Goal: Transaction & Acquisition: Purchase product/service

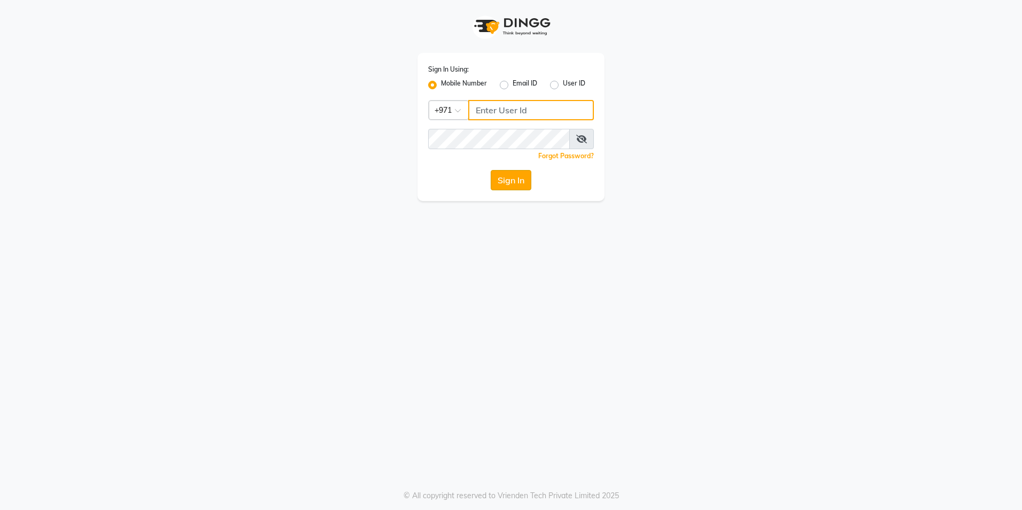
type input "567107175"
click at [517, 181] on button "Sign In" at bounding box center [511, 180] width 41 height 20
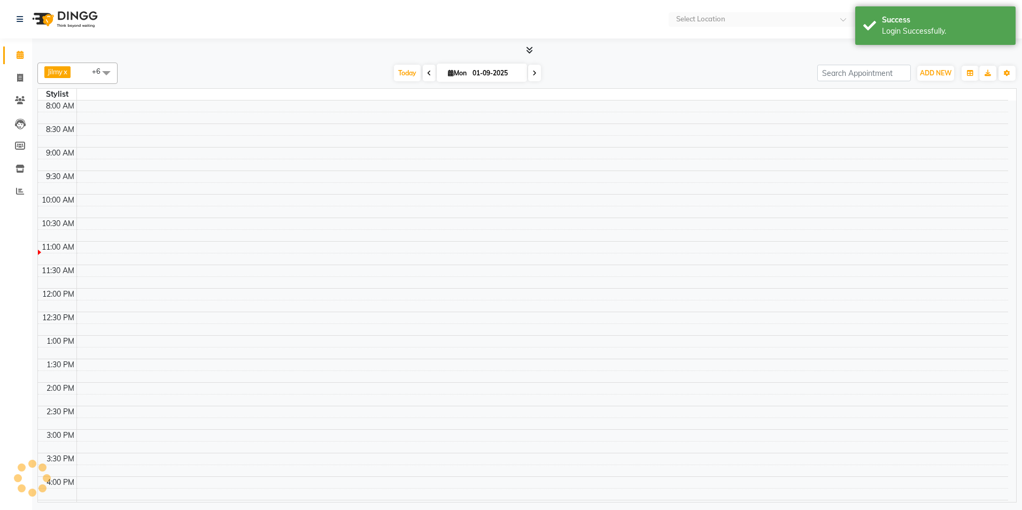
select select "en"
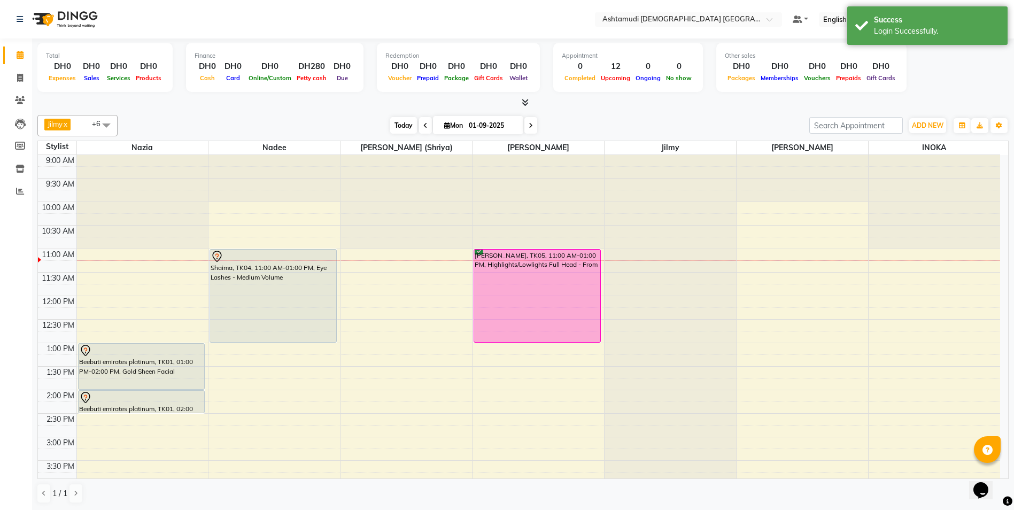
click at [401, 126] on span "Today" at bounding box center [403, 125] width 27 height 17
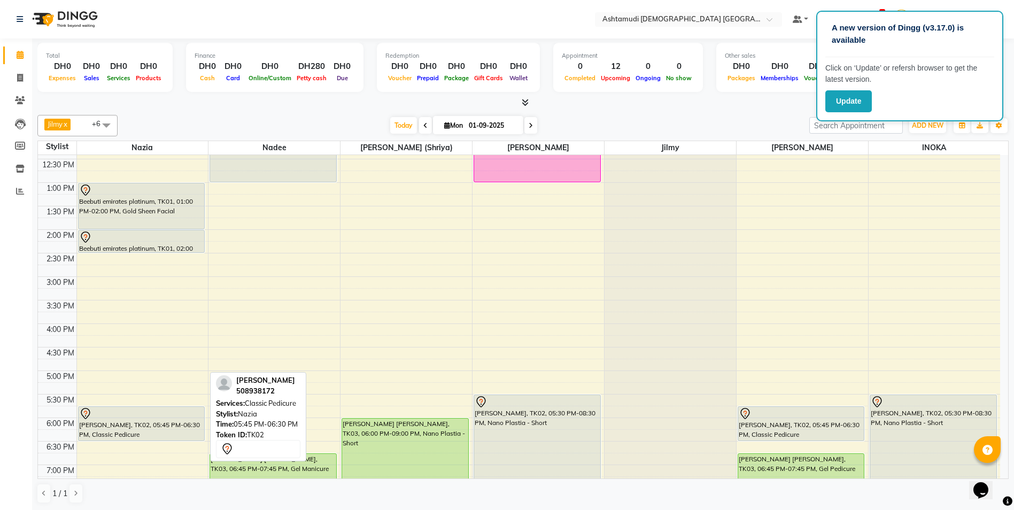
scroll to position [214, 0]
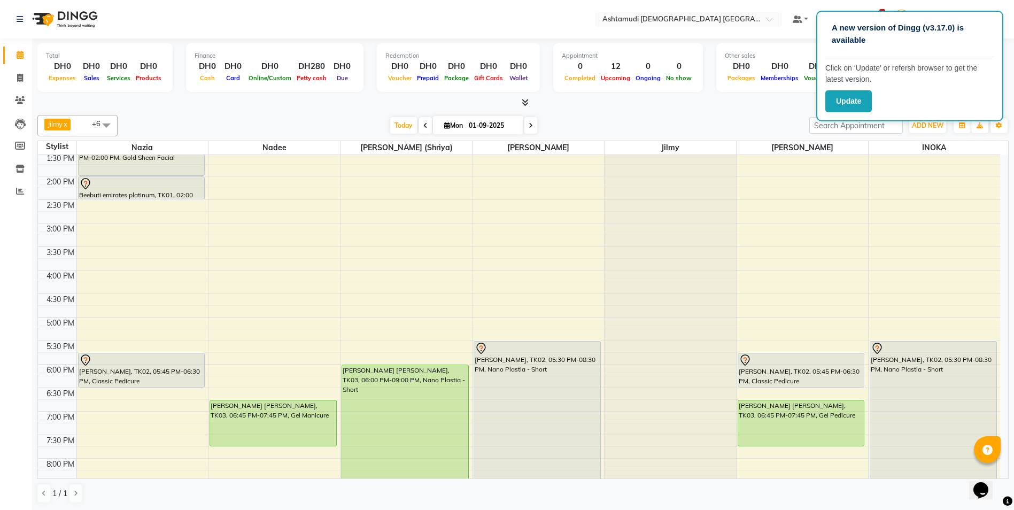
click at [130, 420] on div "9:00 AM 9:30 AM 10:00 AM 10:30 AM 11:00 AM 11:30 AM 12:00 PM 12:30 PM 1:00 PM 1…" at bounding box center [519, 270] width 962 height 658
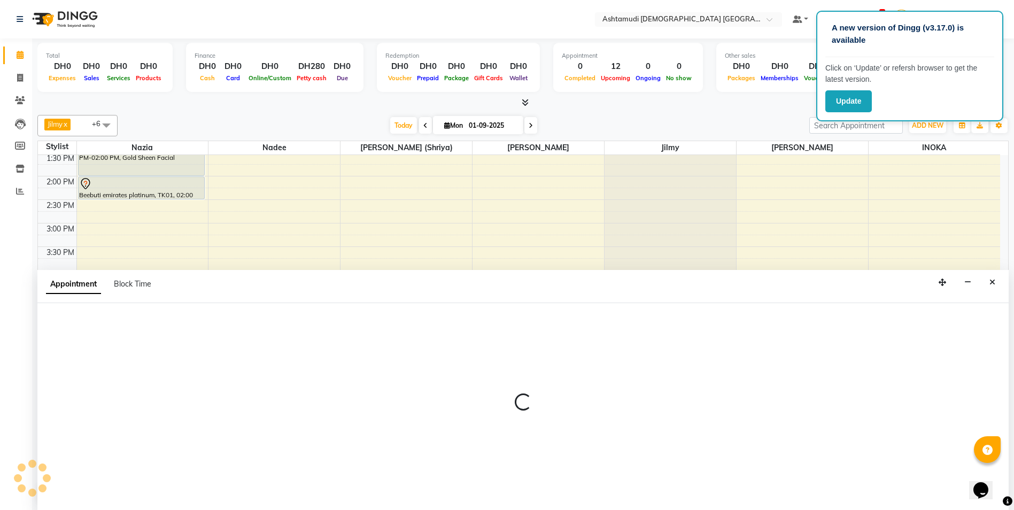
scroll to position [1, 0]
select select "61833"
select select "1140"
select select "tentative"
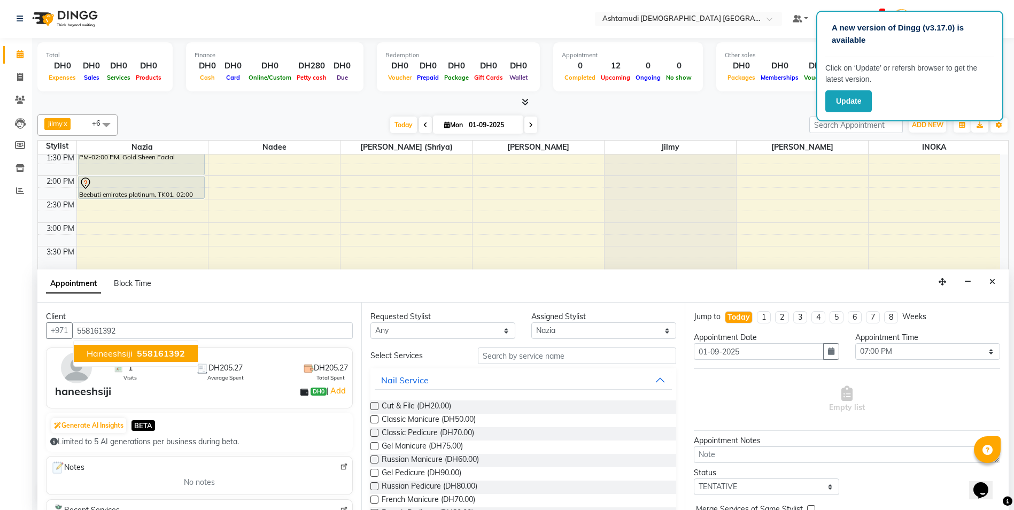
drag, startPoint x: 146, startPoint y: 351, endPoint x: 193, endPoint y: 352, distance: 46.5
click at [146, 351] on span "558161392" at bounding box center [161, 353] width 48 height 11
type input "558161392"
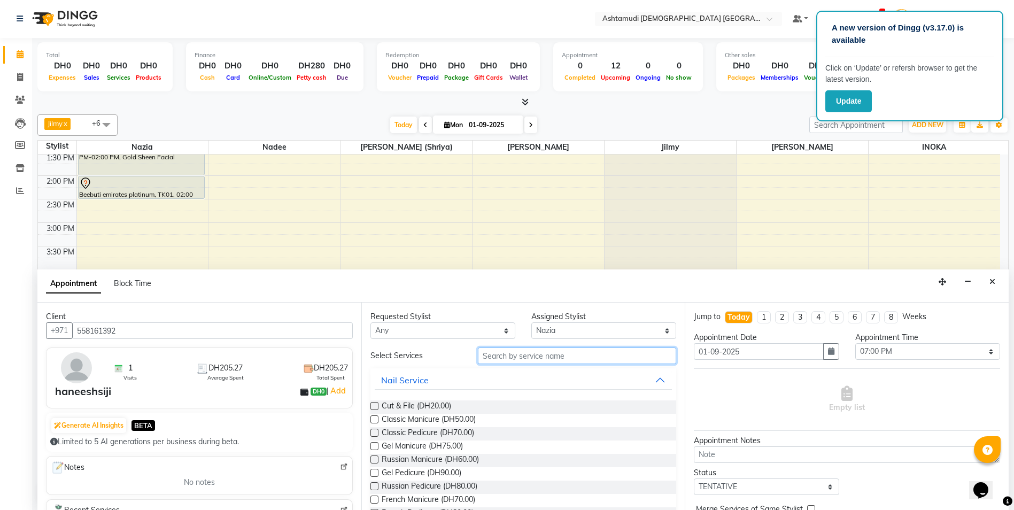
click at [515, 358] on input "text" at bounding box center [577, 355] width 199 height 17
type input "faci"
click at [376, 405] on label at bounding box center [374, 406] width 8 height 8
click at [376, 405] on input "checkbox" at bounding box center [373, 406] width 7 height 7
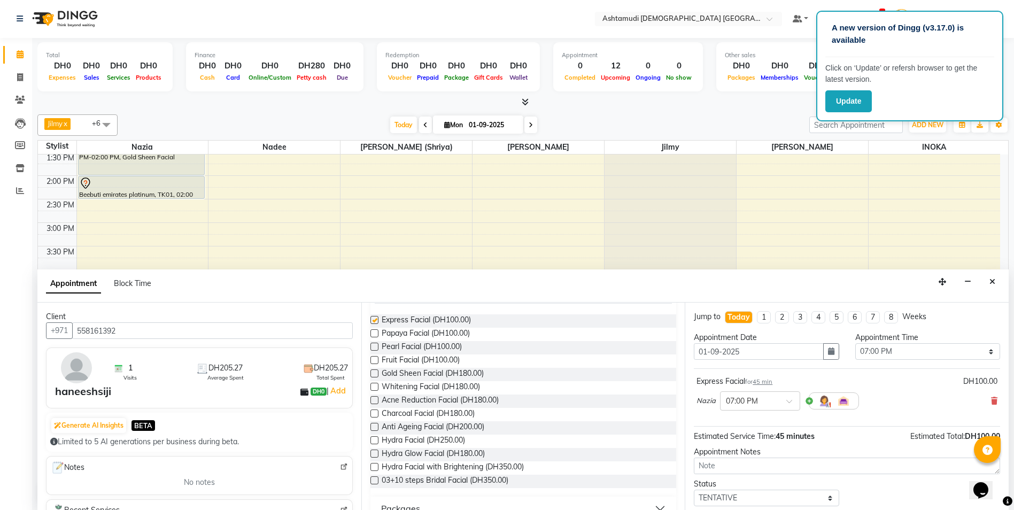
checkbox input "false"
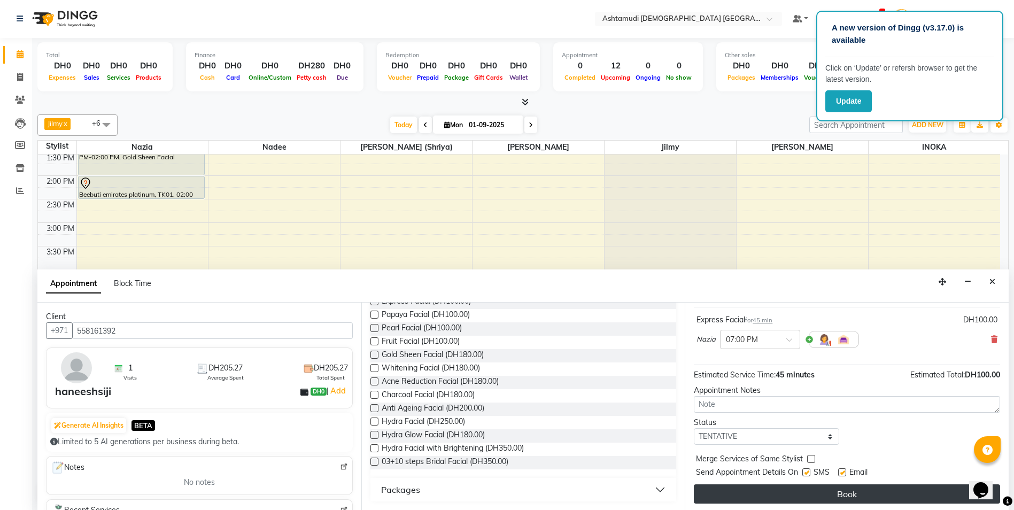
scroll to position [64, 0]
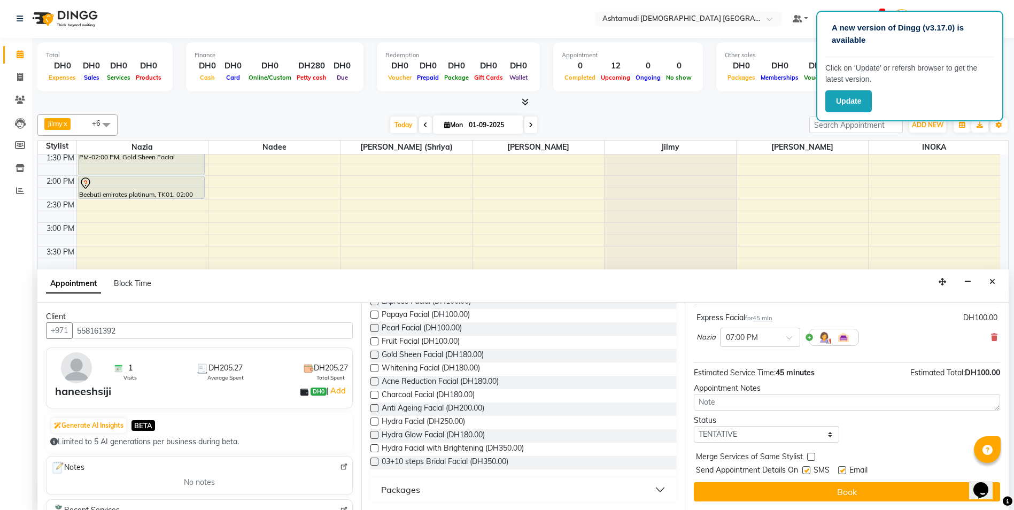
click at [864, 491] on button "Book" at bounding box center [847, 491] width 306 height 19
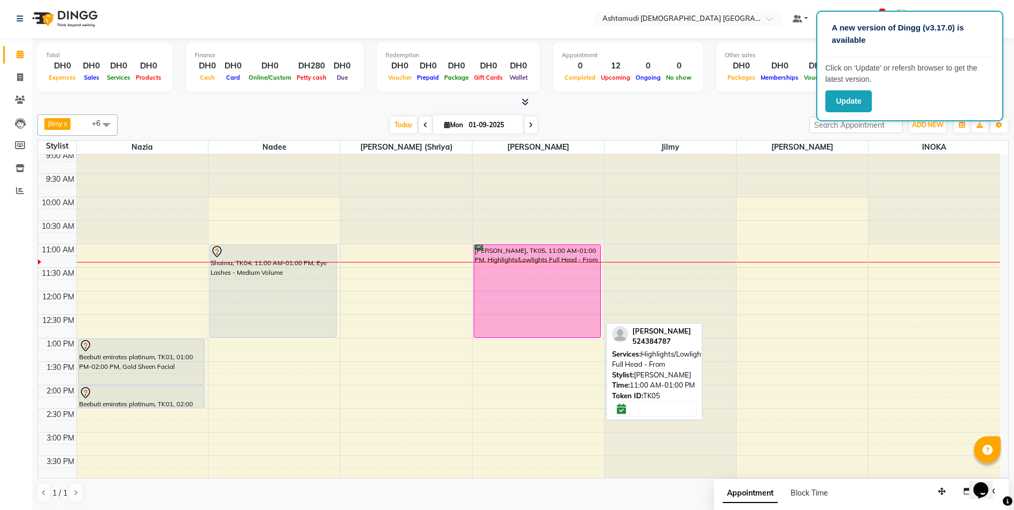
scroll to position [0, 0]
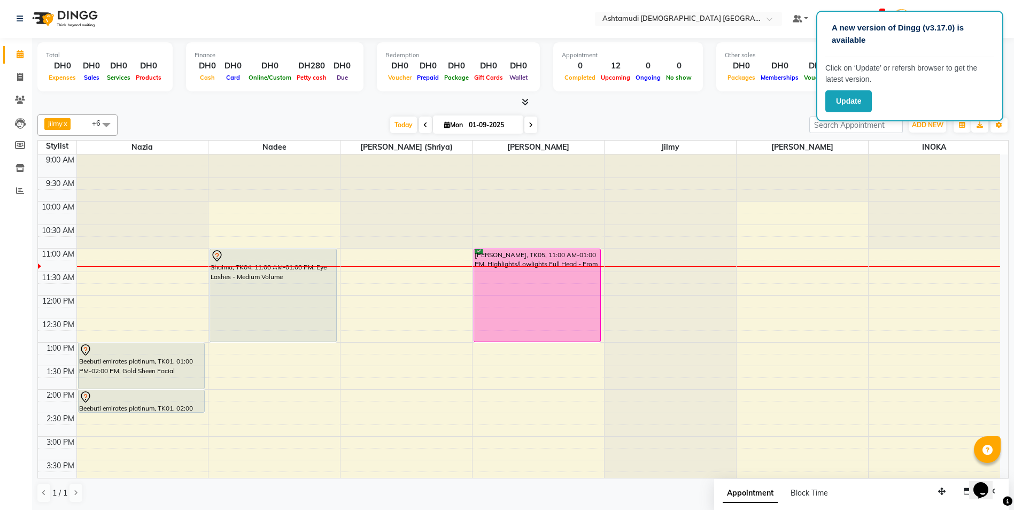
click at [397, 331] on div "9:00 AM 9:30 AM 10:00 AM 10:30 AM 11:00 AM 11:30 AM 12:00 PM 12:30 PM 1:00 PM 1…" at bounding box center [519, 483] width 962 height 658
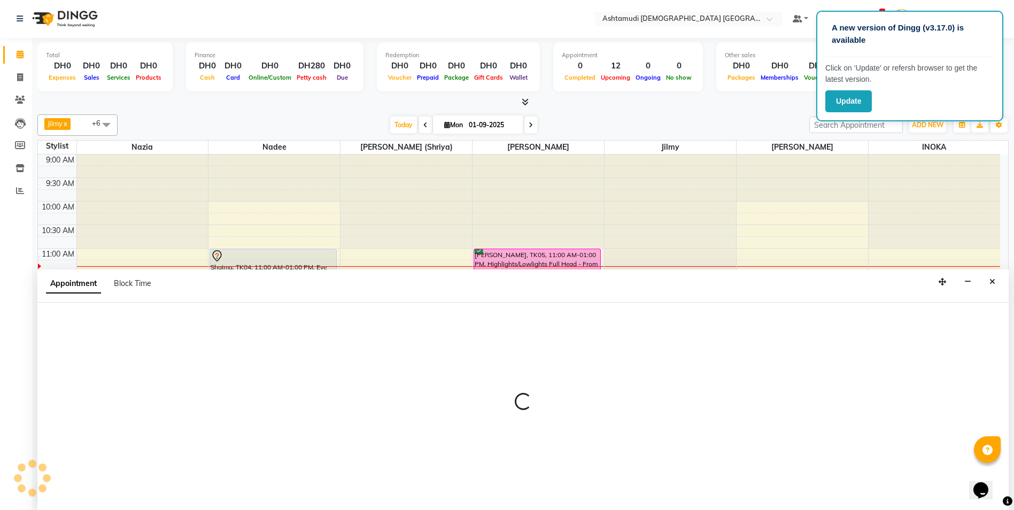
select select "86641"
select select "tentative"
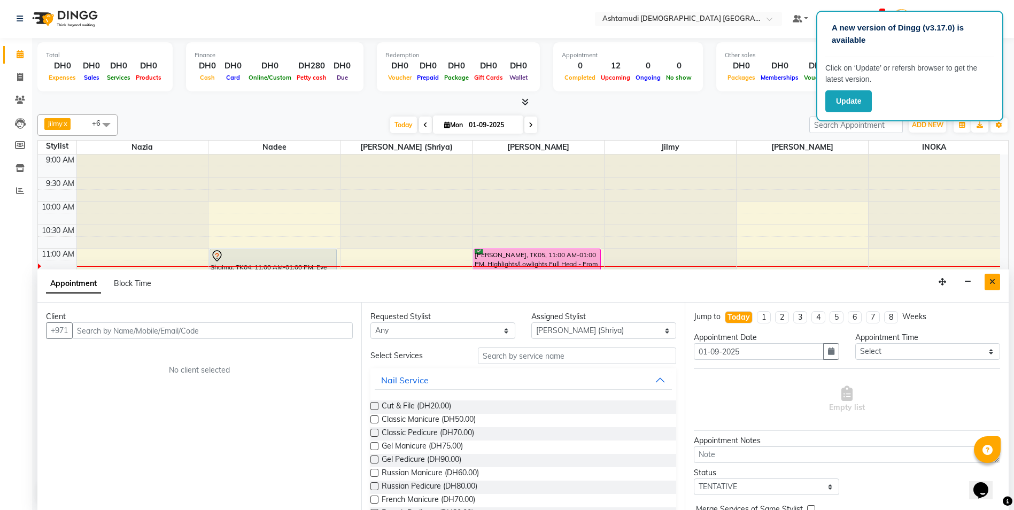
click at [993, 283] on icon "Close" at bounding box center [992, 281] width 6 height 7
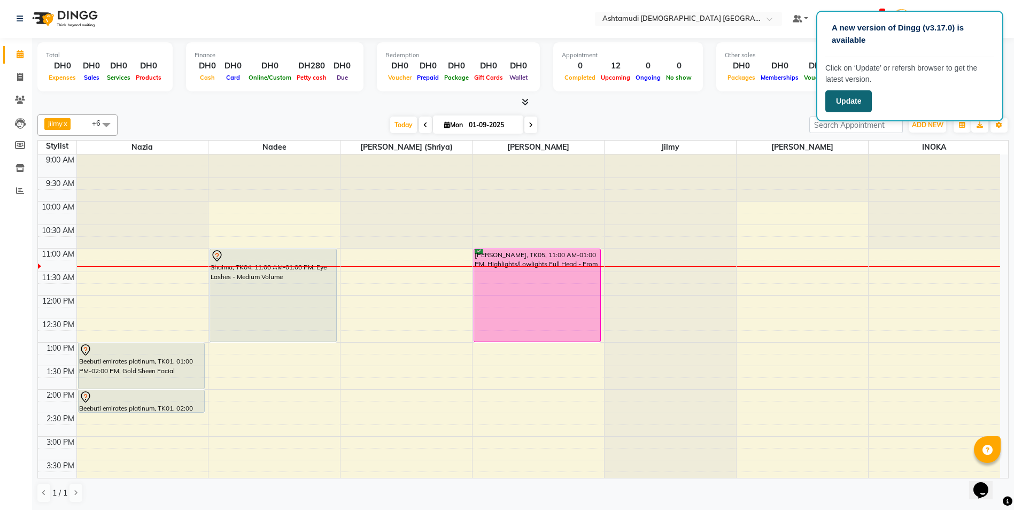
click at [839, 96] on button "Update" at bounding box center [848, 101] width 46 height 22
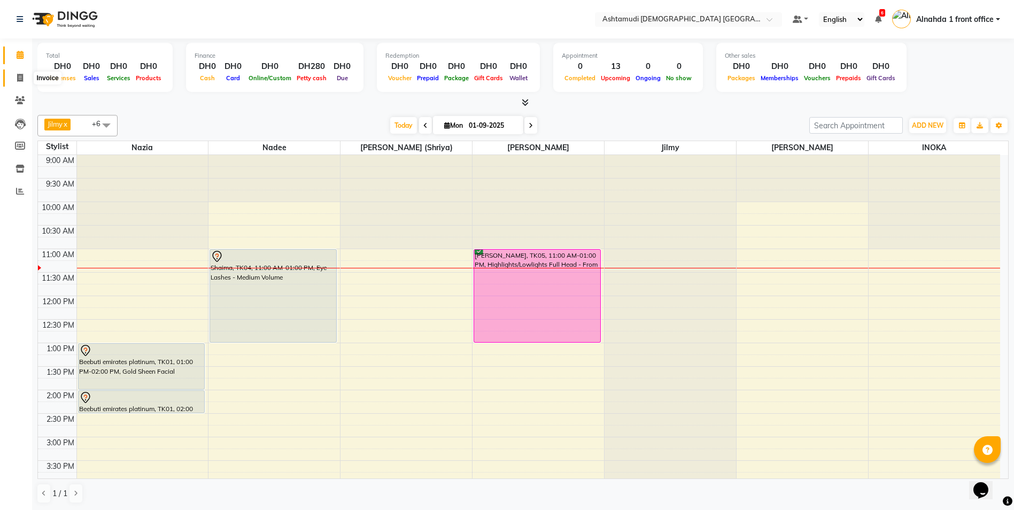
click at [21, 75] on icon at bounding box center [20, 78] width 6 height 8
select select "service"
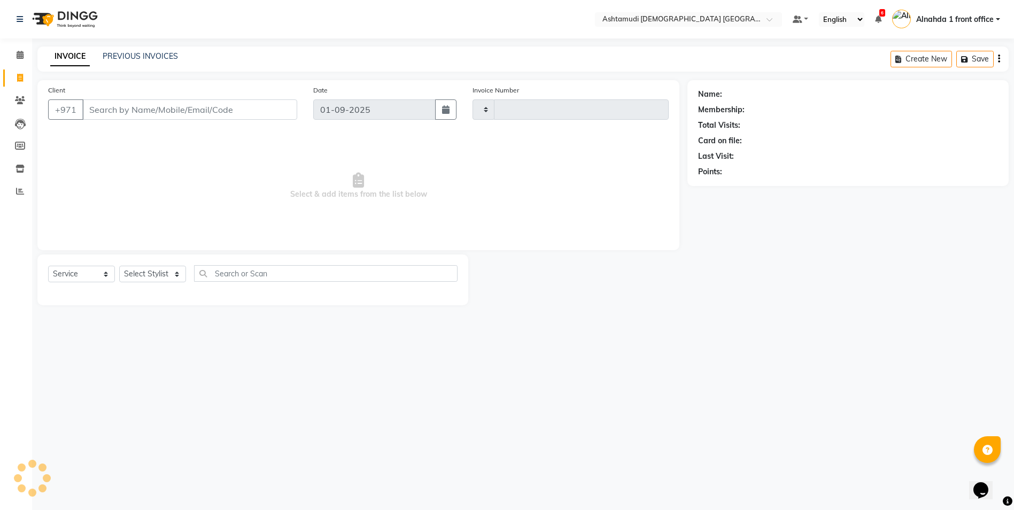
type input "2564"
select select "7242"
click at [176, 273] on select "Select Stylist Alnahda 1 front office [PERSON_NAME] [PERSON_NAME] Staff INOKA […" at bounding box center [153, 274] width 69 height 17
select select "85875"
click at [119, 266] on select "Select Stylist Alnahda 1 front office [PERSON_NAME] [PERSON_NAME] Staff INOKA […" at bounding box center [153, 274] width 69 height 17
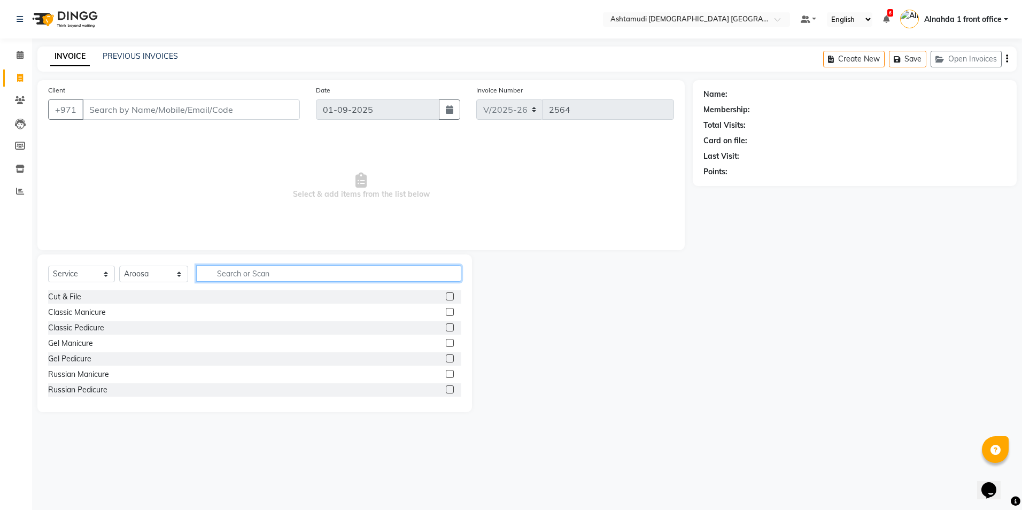
click at [262, 276] on input "text" at bounding box center [328, 273] width 265 height 17
type input "eye las"
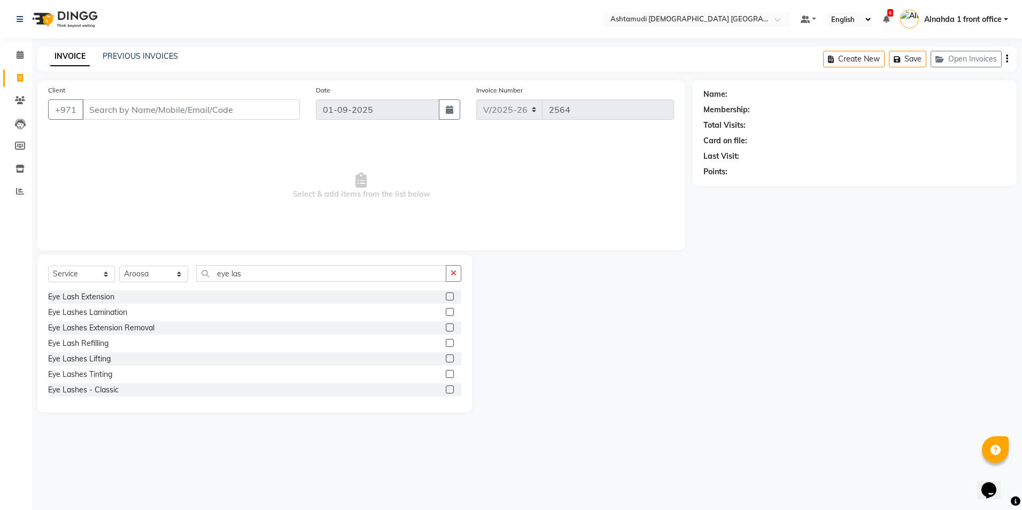
click at [446, 297] on label at bounding box center [450, 296] width 8 height 8
click at [446, 297] on input "checkbox" at bounding box center [449, 296] width 7 height 7
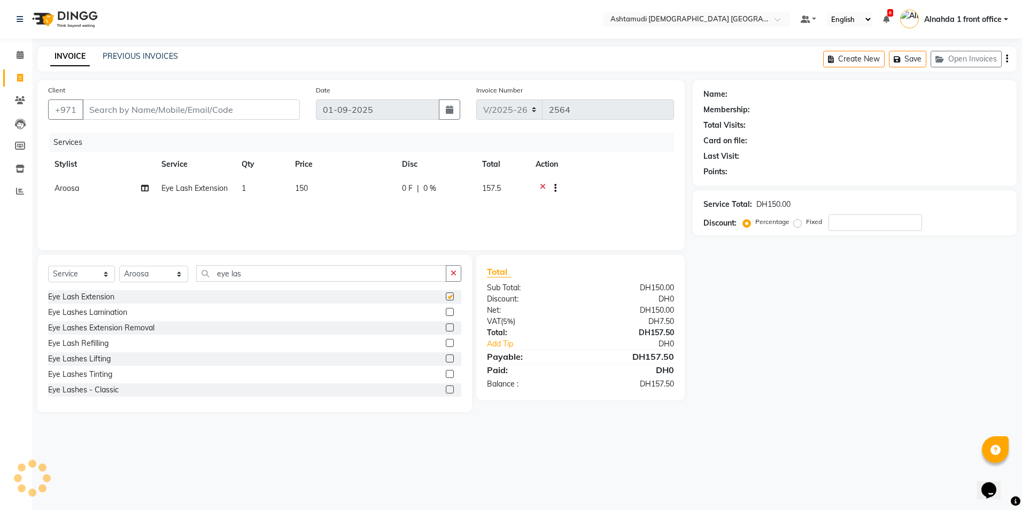
checkbox input "false"
click at [861, 223] on input "number" at bounding box center [875, 222] width 94 height 17
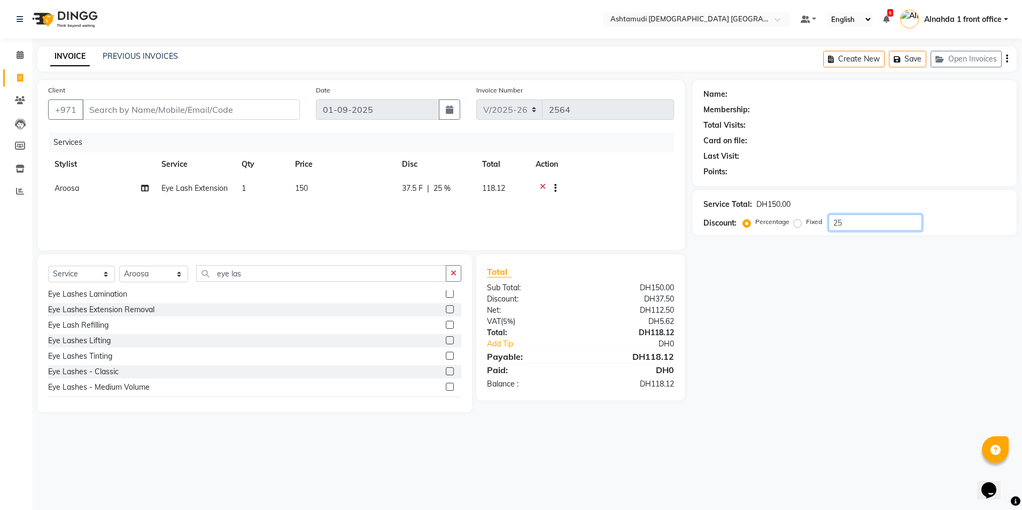
scroll to position [33, 0]
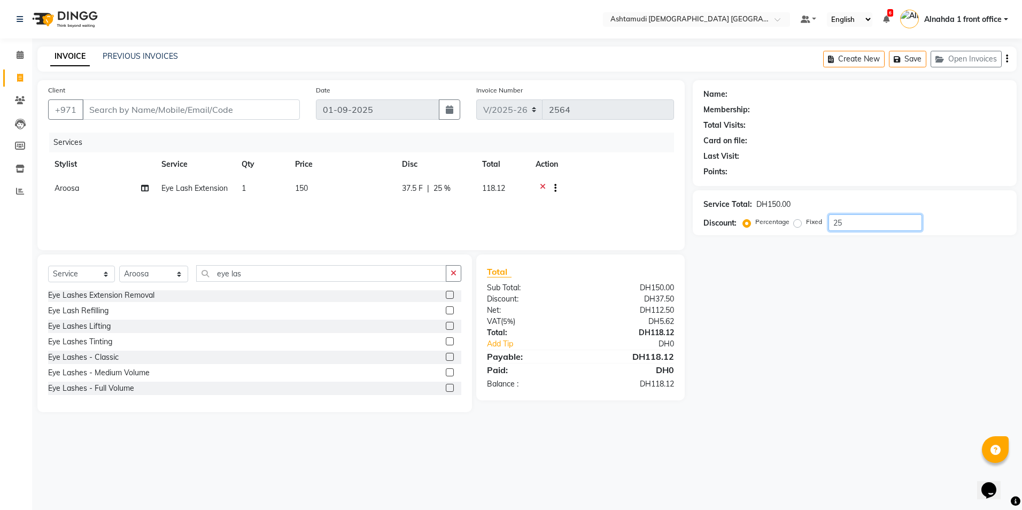
type input "25"
click at [541, 183] on icon at bounding box center [543, 189] width 6 height 13
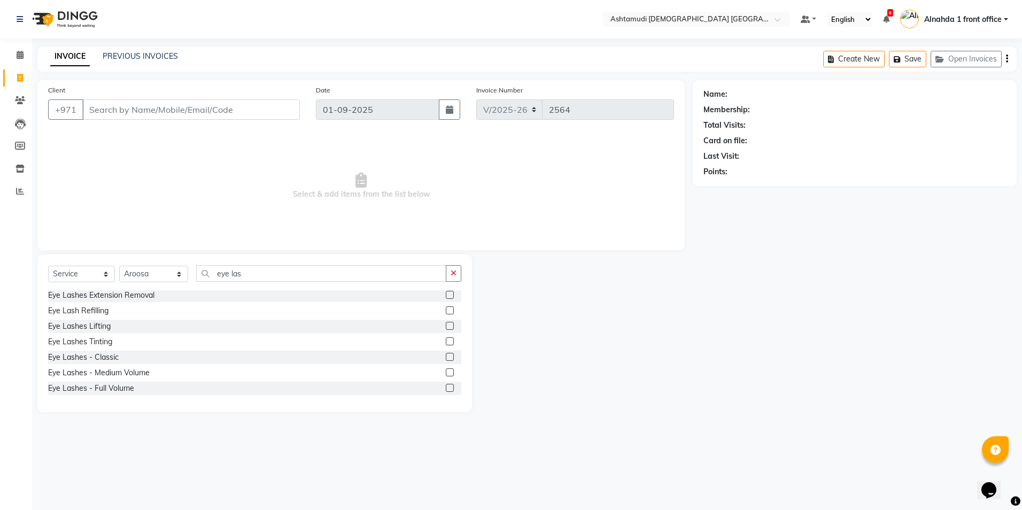
click at [446, 387] on label at bounding box center [450, 388] width 8 height 8
click at [446, 387] on input "checkbox" at bounding box center [449, 388] width 7 height 7
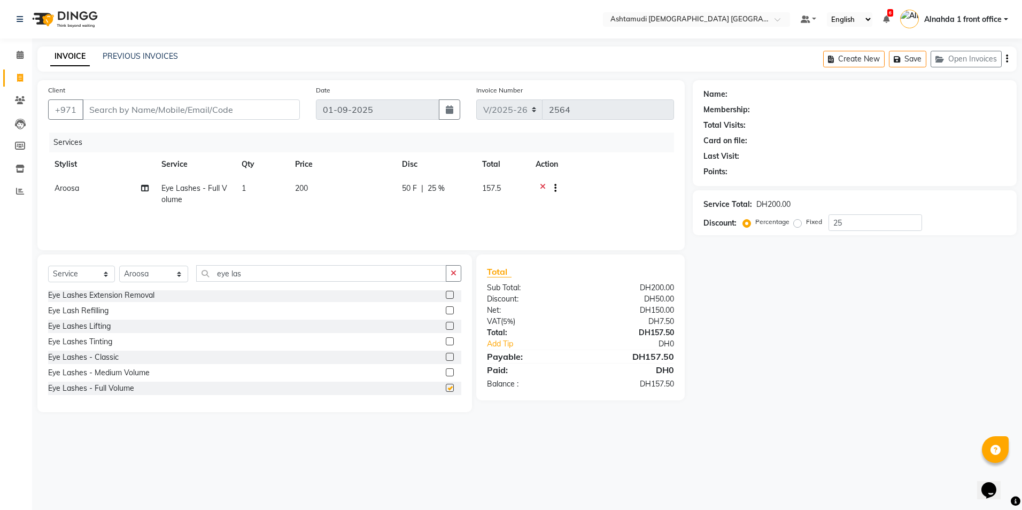
checkbox input "false"
click at [446, 373] on label at bounding box center [450, 372] width 8 height 8
click at [446, 373] on input "checkbox" at bounding box center [449, 372] width 7 height 7
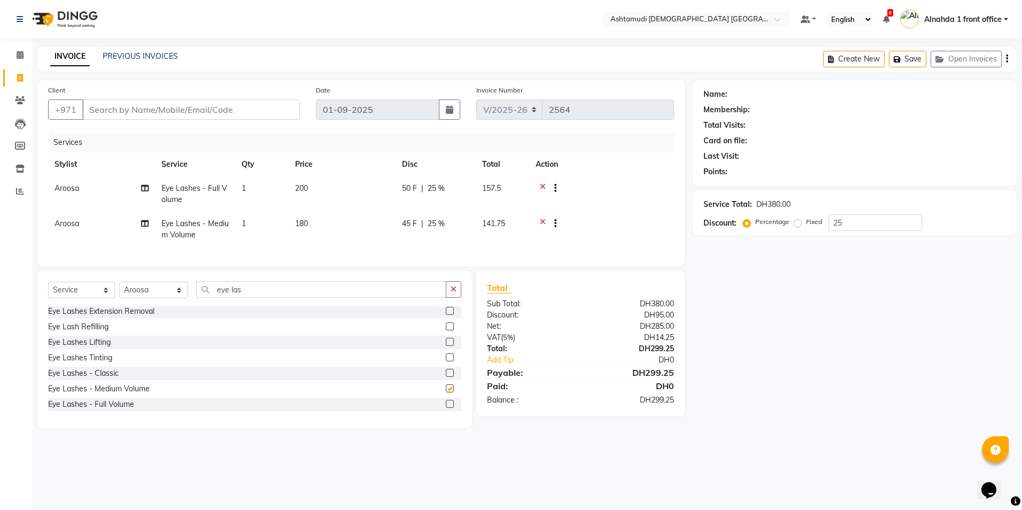
checkbox input "false"
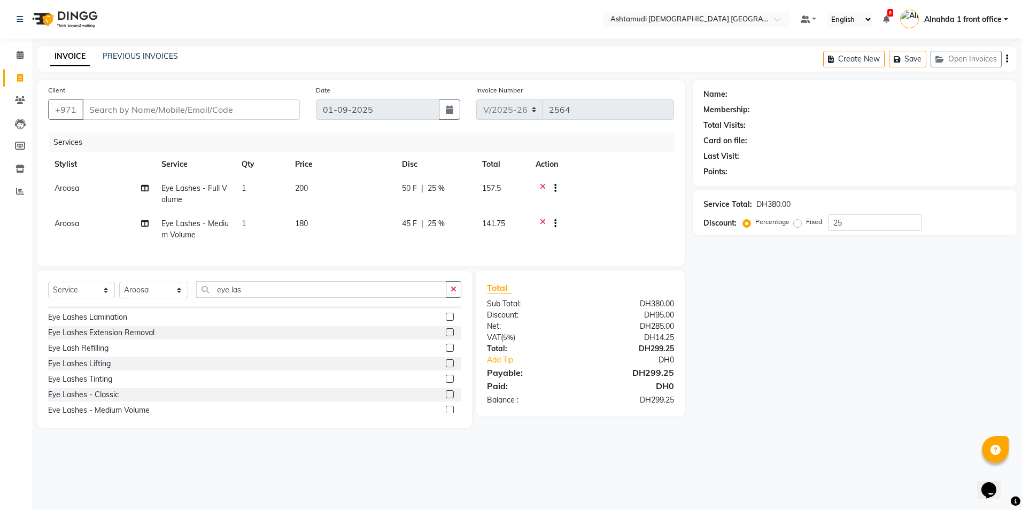
scroll to position [0, 0]
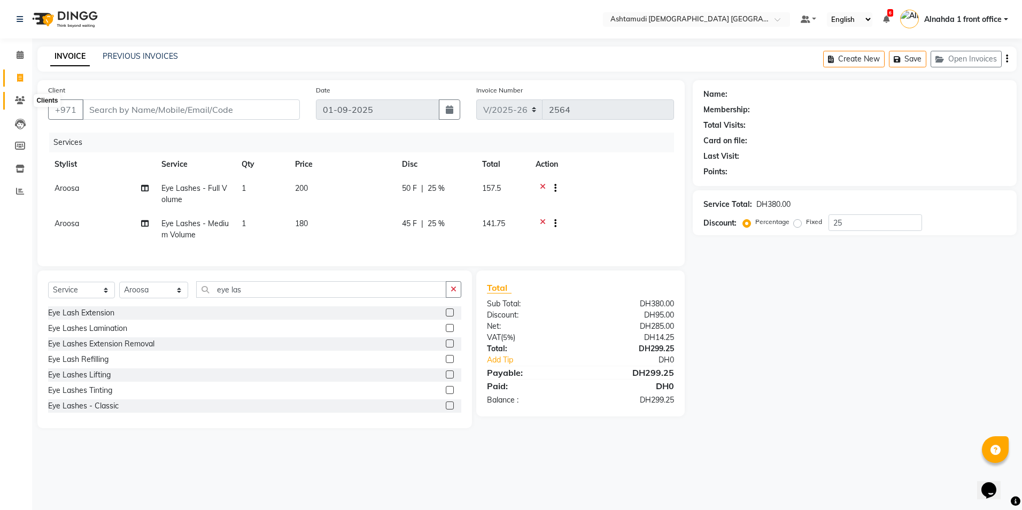
drag, startPoint x: 20, startPoint y: 103, endPoint x: 609, endPoint y: 58, distance: 590.6
click at [19, 103] on icon at bounding box center [20, 100] width 10 height 8
click at [543, 188] on icon at bounding box center [543, 189] width 6 height 13
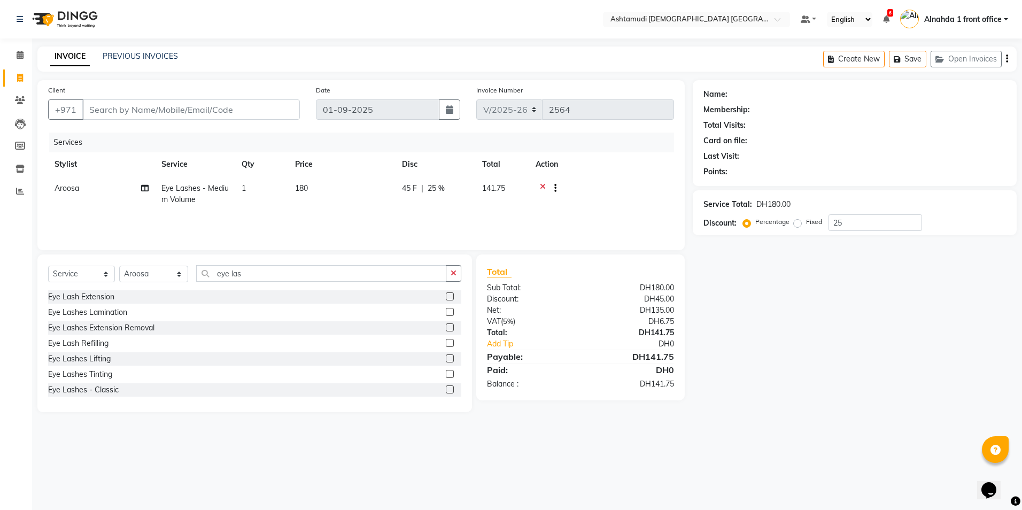
click at [542, 189] on icon at bounding box center [543, 189] width 6 height 13
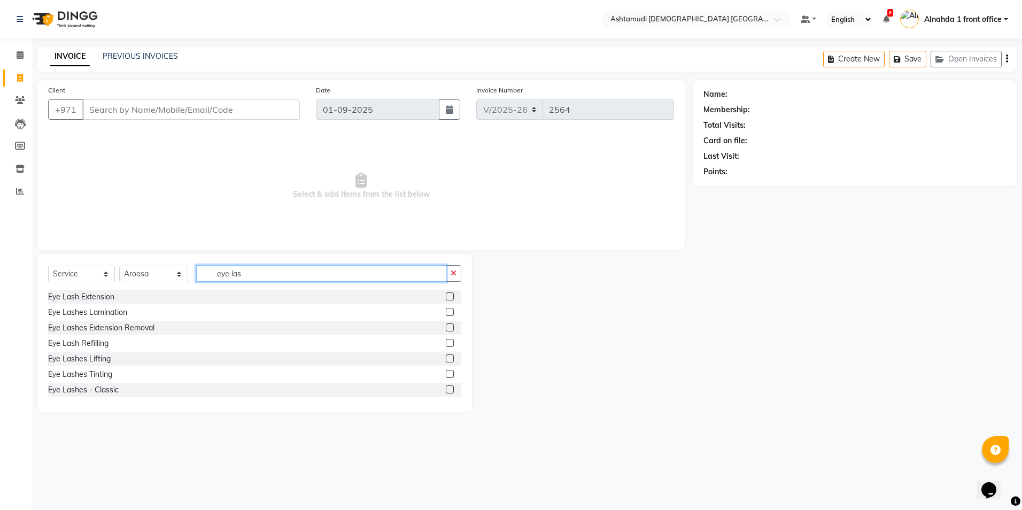
drag, startPoint x: 264, startPoint y: 277, endPoint x: 185, endPoint y: 298, distance: 81.7
click at [204, 289] on div "Select Service Product Membership Package Voucher Prepaid Gift Card Select Styl…" at bounding box center [254, 277] width 413 height 25
type input "upper"
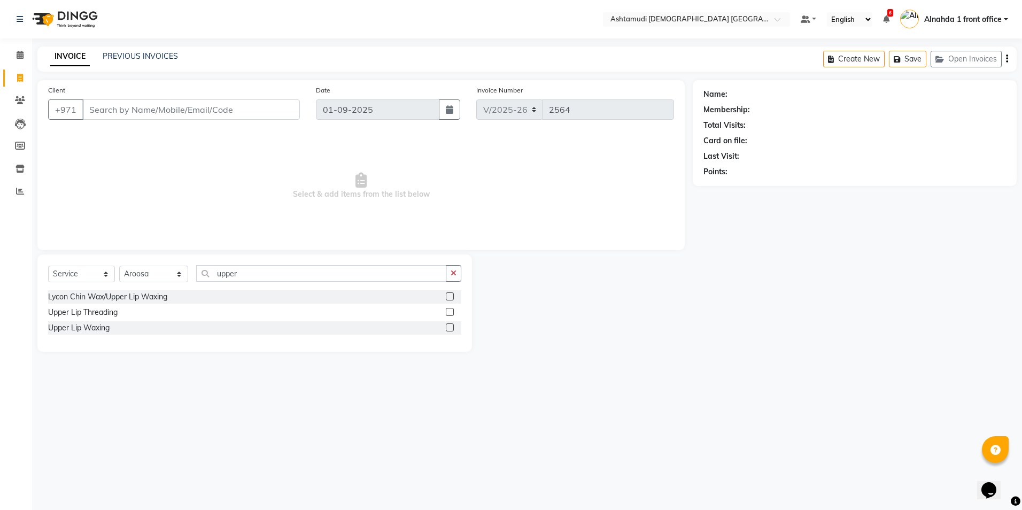
click at [449, 313] on label at bounding box center [450, 312] width 8 height 8
click at [449, 313] on input "checkbox" at bounding box center [449, 312] width 7 height 7
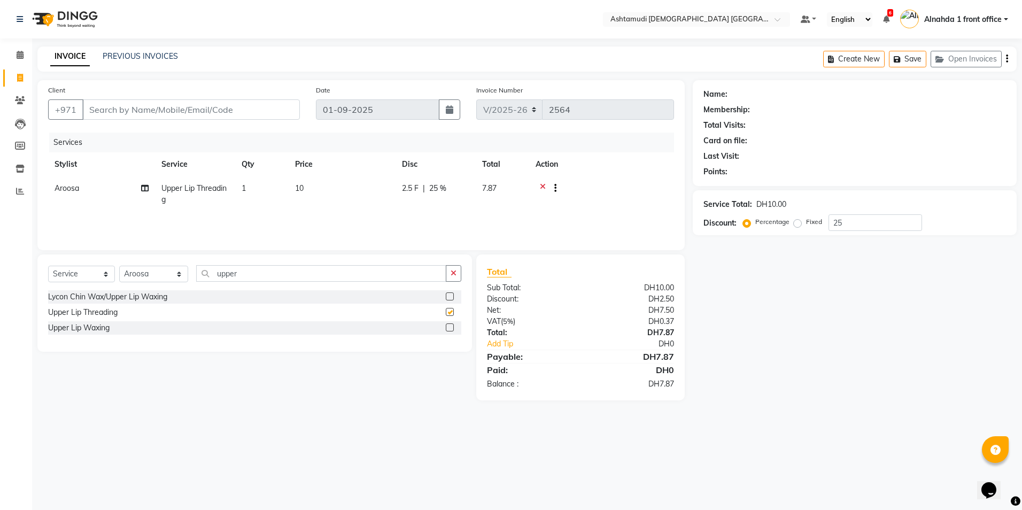
checkbox input "false"
click at [177, 275] on select "Select Stylist Alnahda 1 front office [PERSON_NAME] [PERSON_NAME] Staff INOKA […" at bounding box center [153, 274] width 69 height 17
drag, startPoint x: 250, startPoint y: 275, endPoint x: 30, endPoint y: 246, distance: 221.0
click at [30, 246] on div "Client +971 Date 01-09-2025 Invoice Number V/2025 V/2025-26 2564 Services Styli…" at bounding box center [360, 240] width 663 height 320
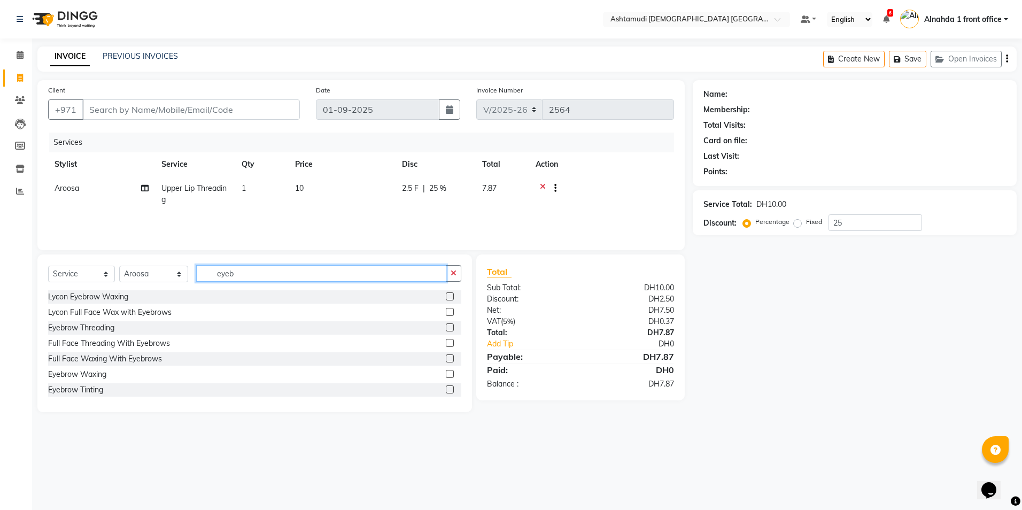
type input "eyeb"
click at [446, 326] on label at bounding box center [450, 327] width 8 height 8
click at [446, 326] on input "checkbox" at bounding box center [449, 327] width 7 height 7
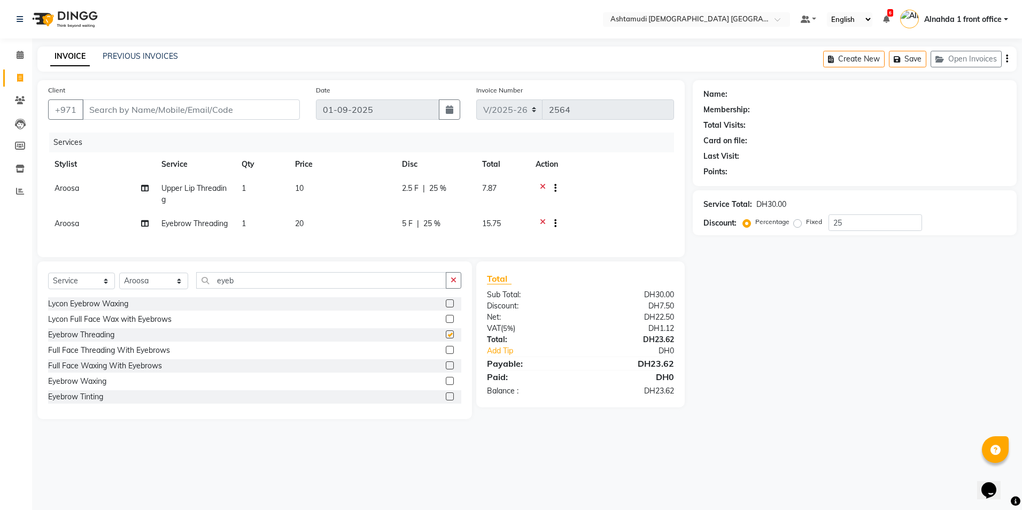
checkbox input "false"
drag, startPoint x: 853, startPoint y: 222, endPoint x: 1021, endPoint y: 191, distance: 170.5
click at [817, 229] on div "Percentage Fixed 25" at bounding box center [833, 222] width 177 height 17
click at [242, 289] on input "eyeb" at bounding box center [321, 280] width 250 height 17
drag, startPoint x: 854, startPoint y: 217, endPoint x: 808, endPoint y: 222, distance: 45.6
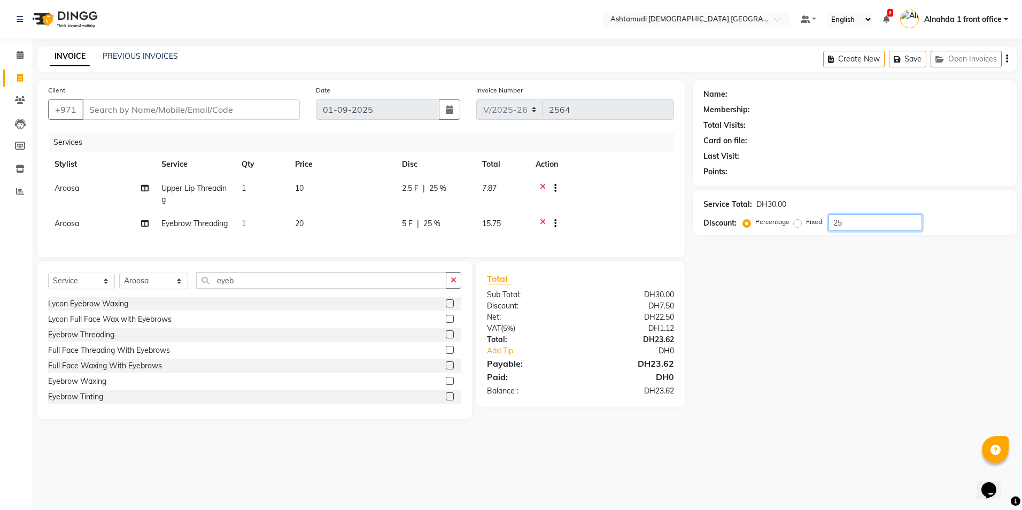
click at [808, 222] on div "Percentage Fixed 25" at bounding box center [833, 222] width 177 height 17
type input "15"
click at [793, 301] on div "Name: Membership: Total Visits: Card on file: Last Visit: Points: Service Total…" at bounding box center [859, 249] width 332 height 339
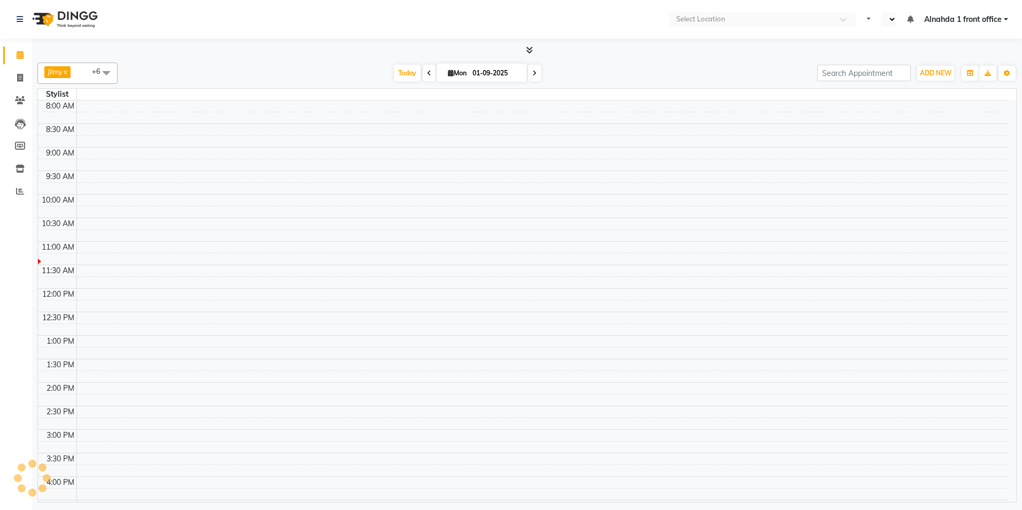
select select "en"
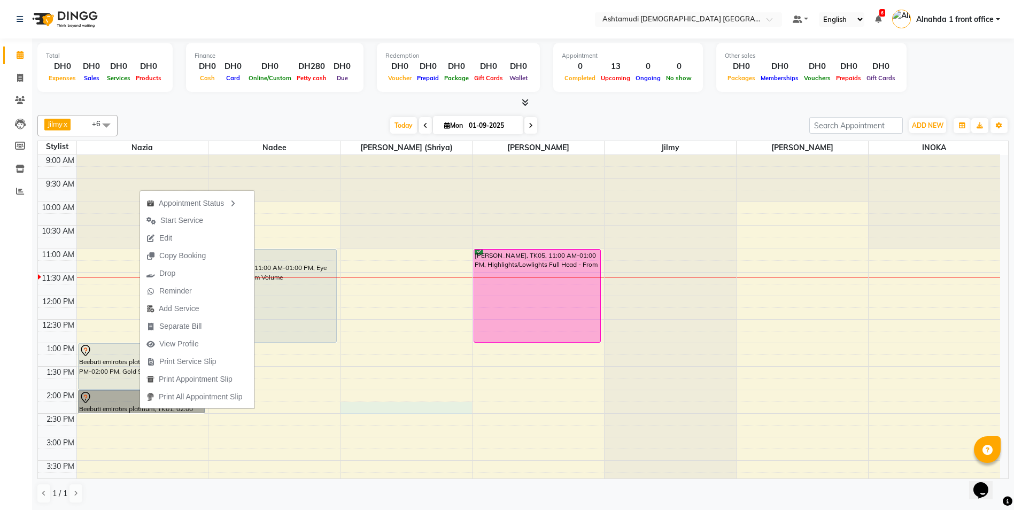
click at [457, 406] on div "9:00 AM 9:30 AM 10:00 AM 10:30 AM 11:00 AM 11:30 AM 12:00 PM 12:30 PM 1:00 PM 1…" at bounding box center [519, 484] width 962 height 658
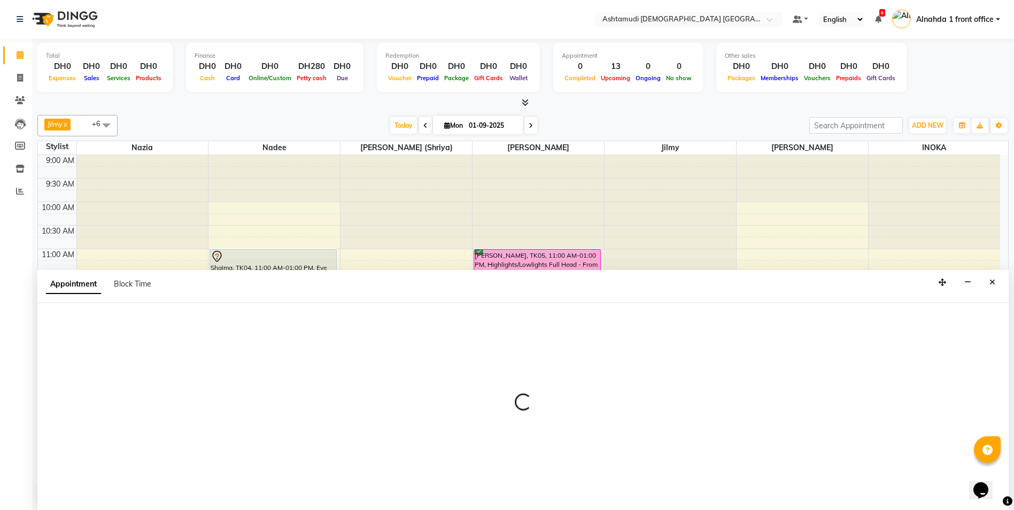
scroll to position [1, 0]
select select "86641"
select select "tentative"
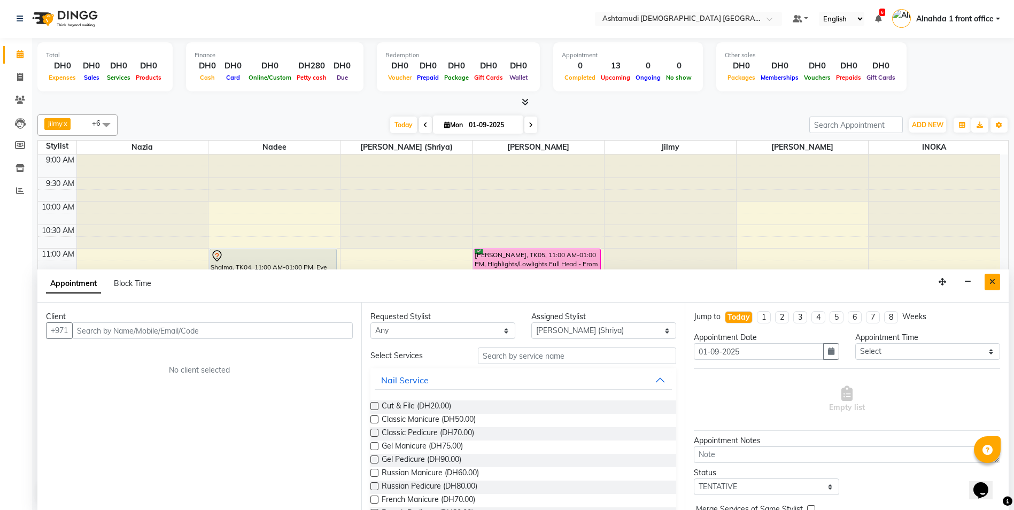
click at [993, 282] on icon "Close" at bounding box center [992, 281] width 6 height 7
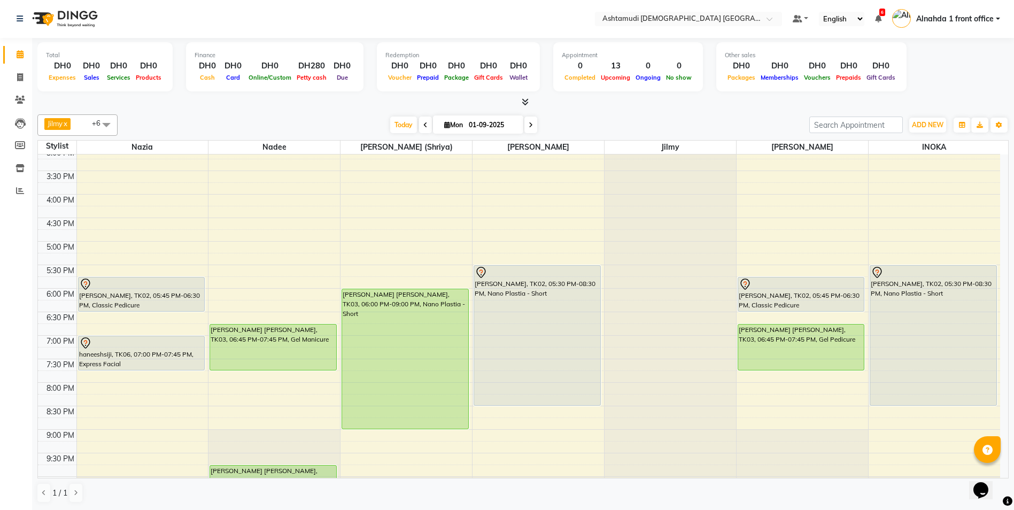
scroll to position [335, 0]
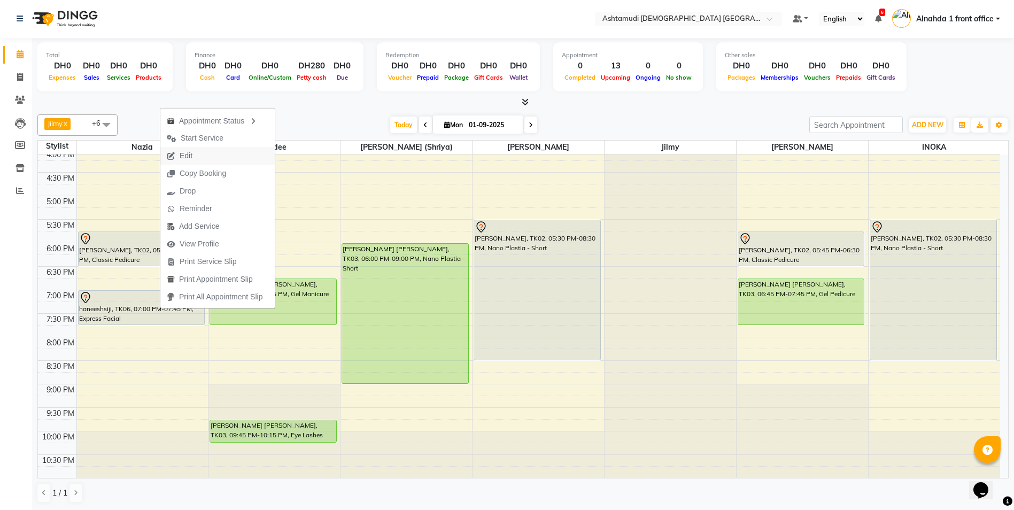
click at [189, 158] on span "Edit" at bounding box center [186, 155] width 13 height 11
select select "tentative"
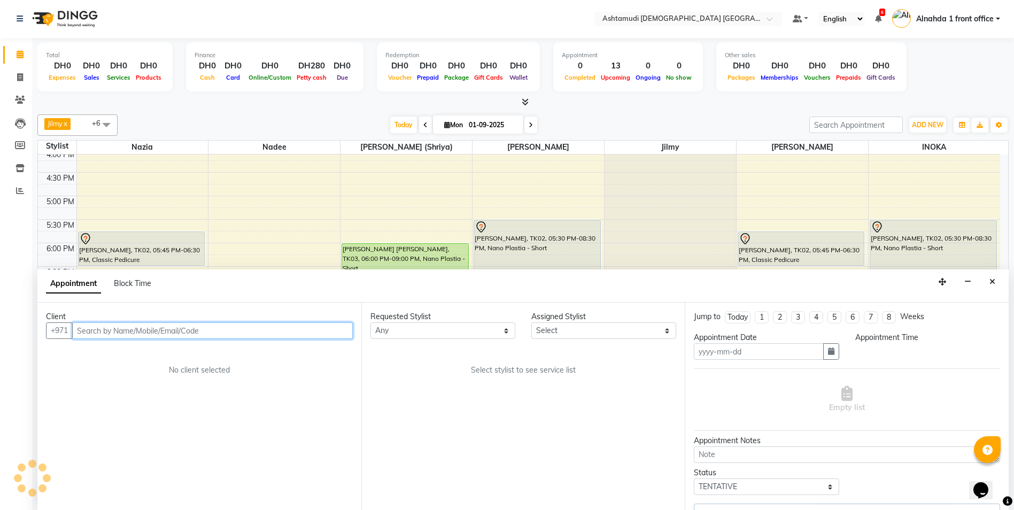
type input "01-09-2025"
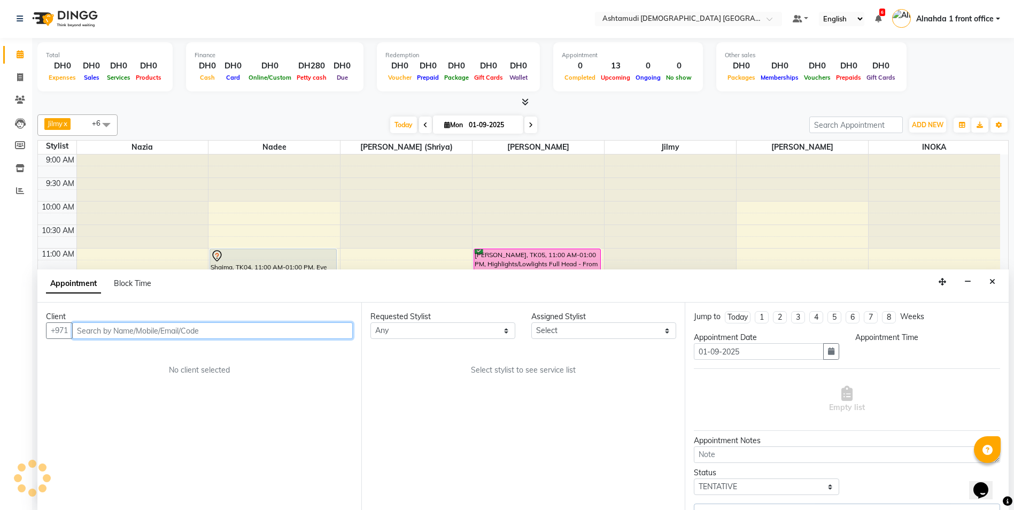
select select "61833"
select select "1140"
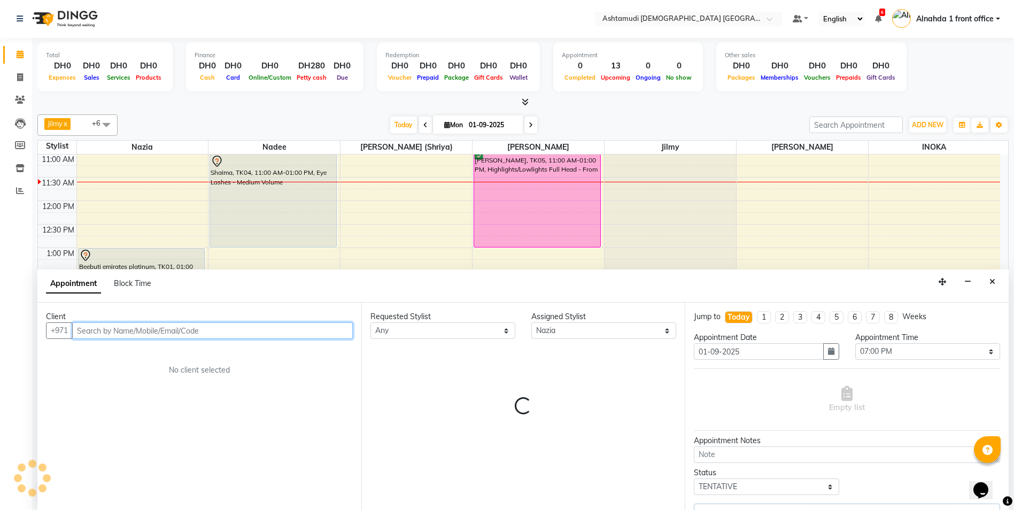
select select "3626"
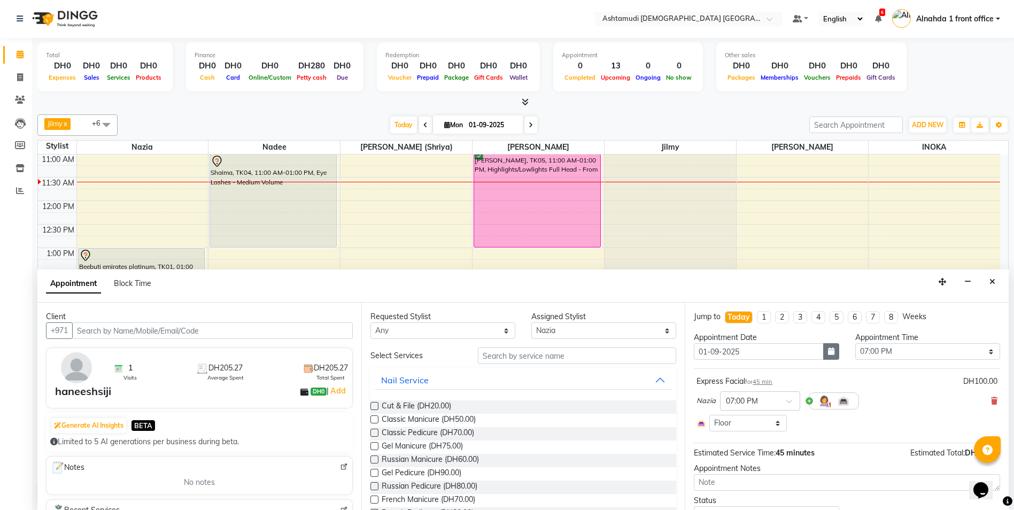
click at [828, 351] on icon "button" at bounding box center [831, 350] width 6 height 7
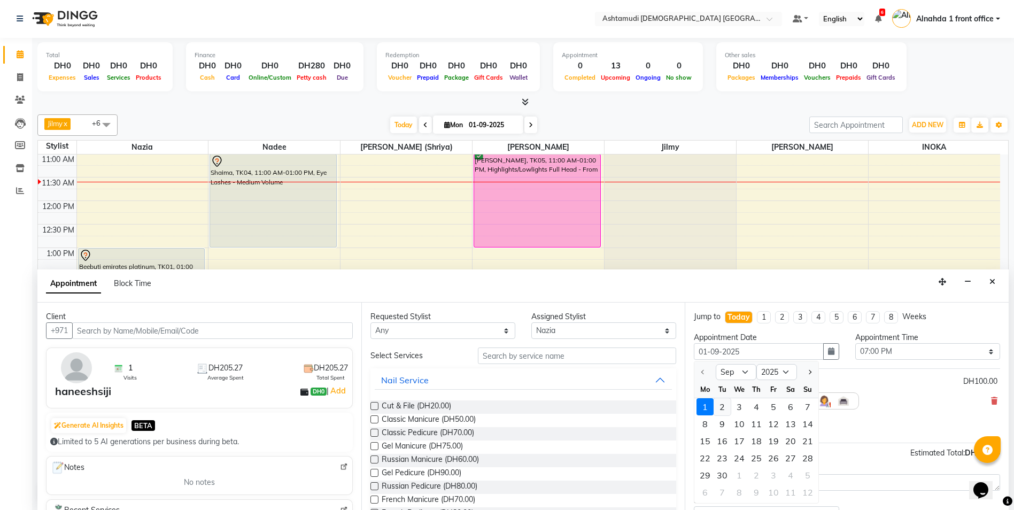
click at [727, 411] on div "2" at bounding box center [721, 406] width 17 height 17
type input "02-09-2025"
select select "1140"
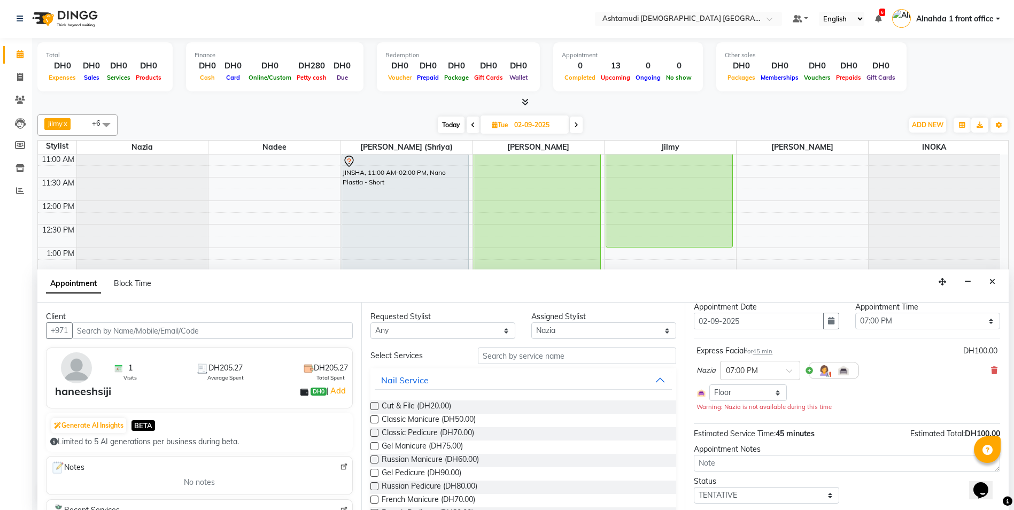
scroll to position [60, 0]
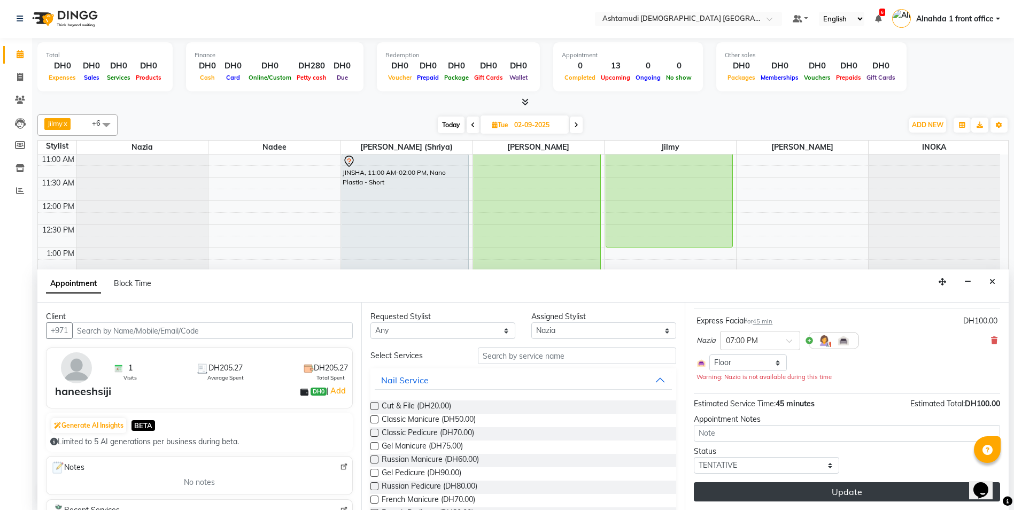
click at [885, 495] on button "Update" at bounding box center [847, 491] width 306 height 19
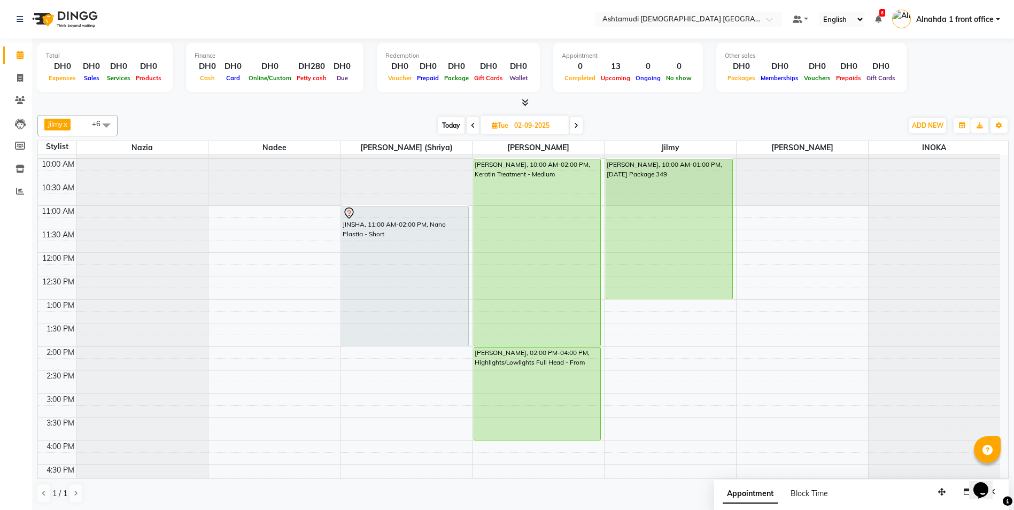
scroll to position [0, 0]
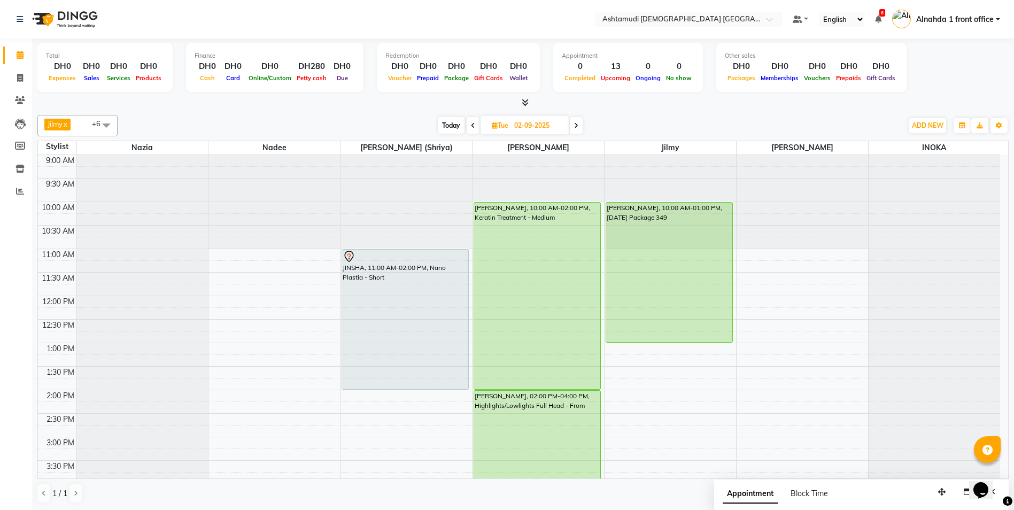
click at [445, 118] on span "Today" at bounding box center [451, 125] width 27 height 17
type input "01-09-2025"
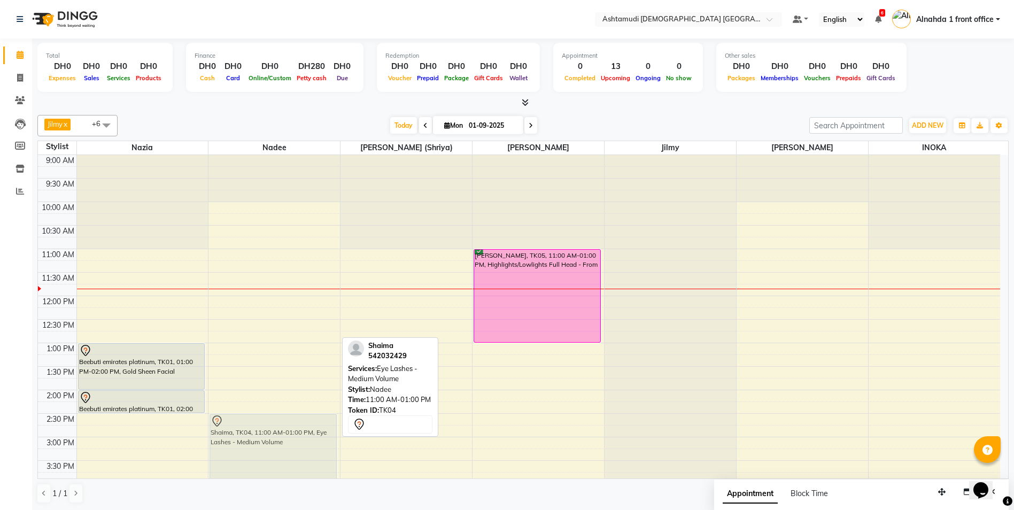
drag, startPoint x: 279, startPoint y: 263, endPoint x: 285, endPoint y: 423, distance: 159.3
click at [285, 423] on div "Shaima, TK04, 11:00 AM-01:00 PM, Eye Lashes - Medium Volume [PERSON_NAME] [PERS…" at bounding box center [273, 484] width 131 height 658
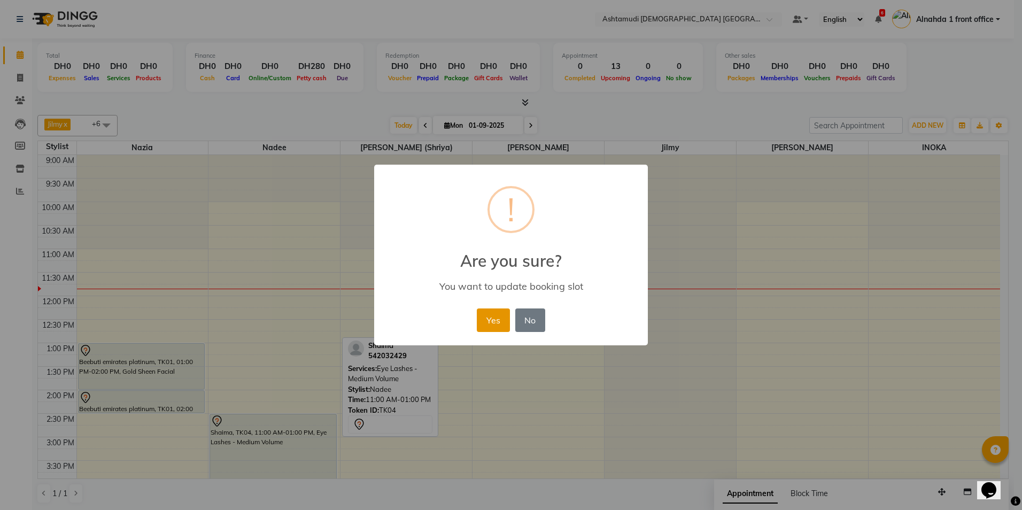
click at [502, 324] on button "Yes" at bounding box center [493, 320] width 33 height 24
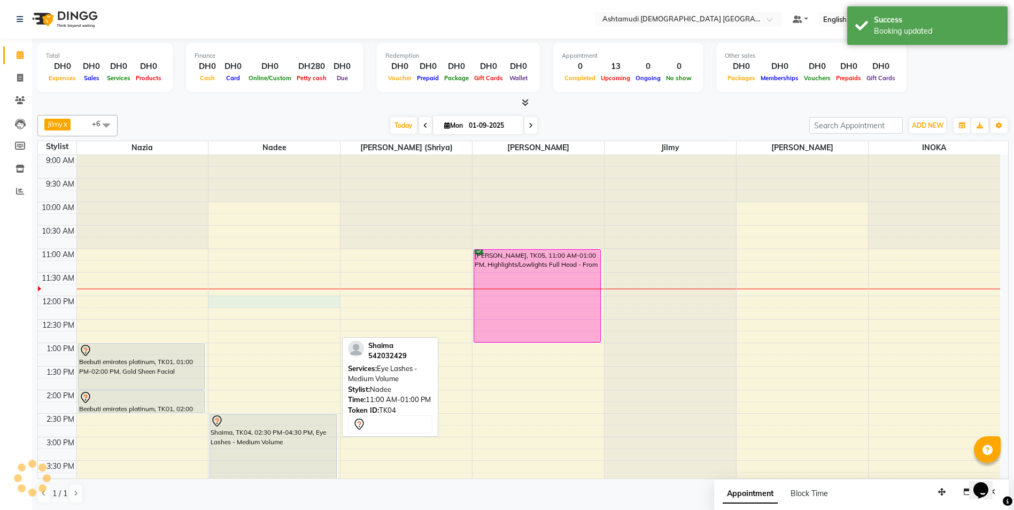
click at [256, 300] on div "9:00 AM 9:30 AM 10:00 AM 10:30 AM 11:00 AM 11:30 AM 12:00 PM 12:30 PM 1:00 PM 1…" at bounding box center [519, 484] width 962 height 658
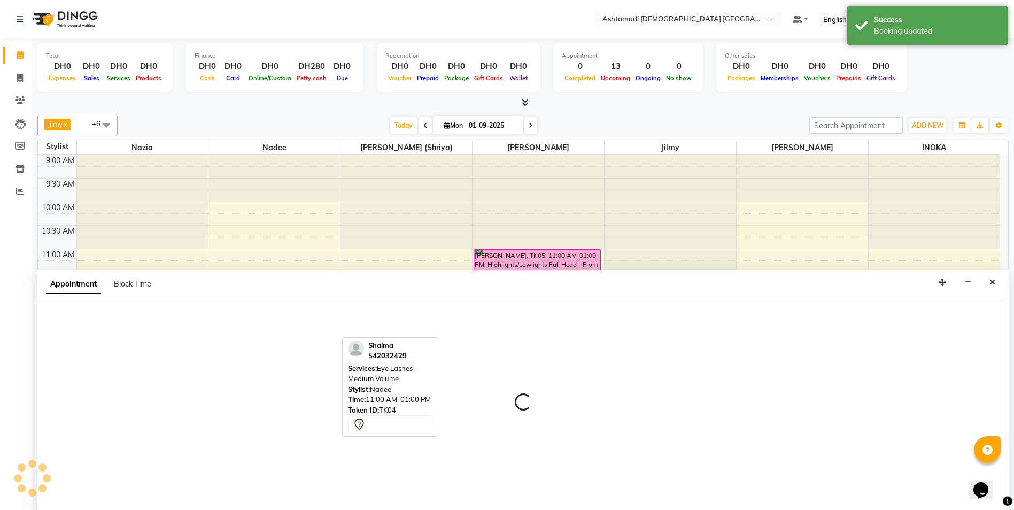
scroll to position [1, 0]
select select "62799"
select select "720"
select select "tentative"
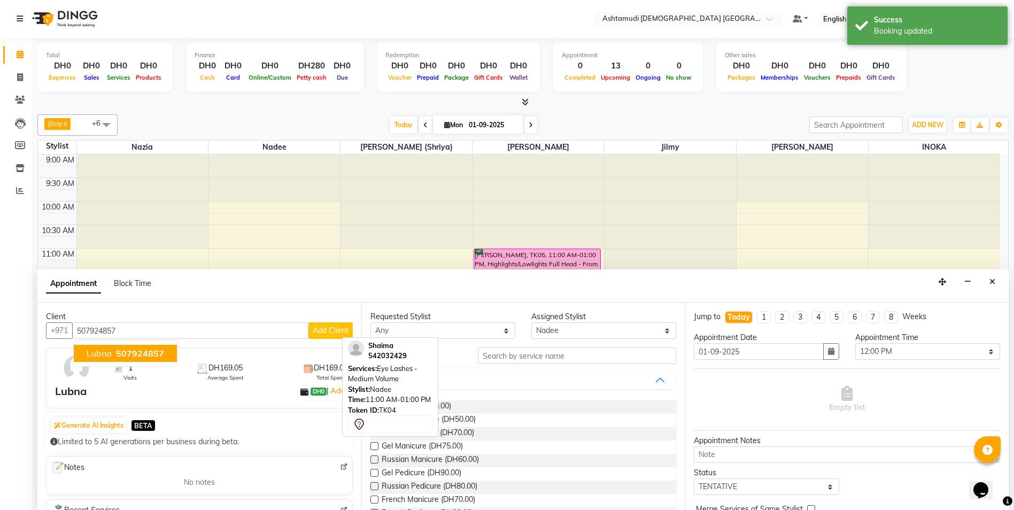
click at [128, 353] on span "507924857" at bounding box center [140, 353] width 48 height 11
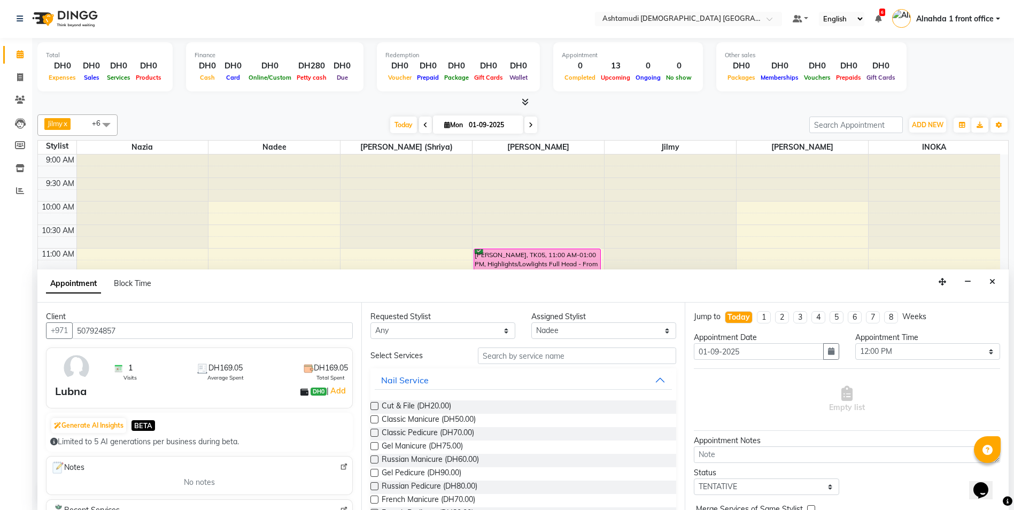
type input "507924857"
click at [508, 356] on input "text" at bounding box center [577, 355] width 199 height 17
type input "n"
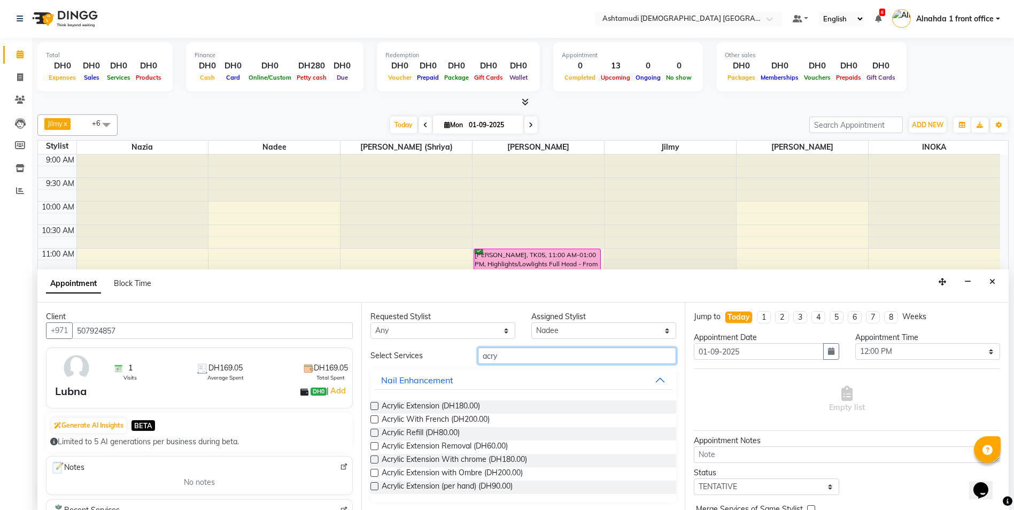
type input "acry"
click at [374, 403] on label at bounding box center [374, 406] width 8 height 8
click at [374, 403] on input "checkbox" at bounding box center [373, 406] width 7 height 7
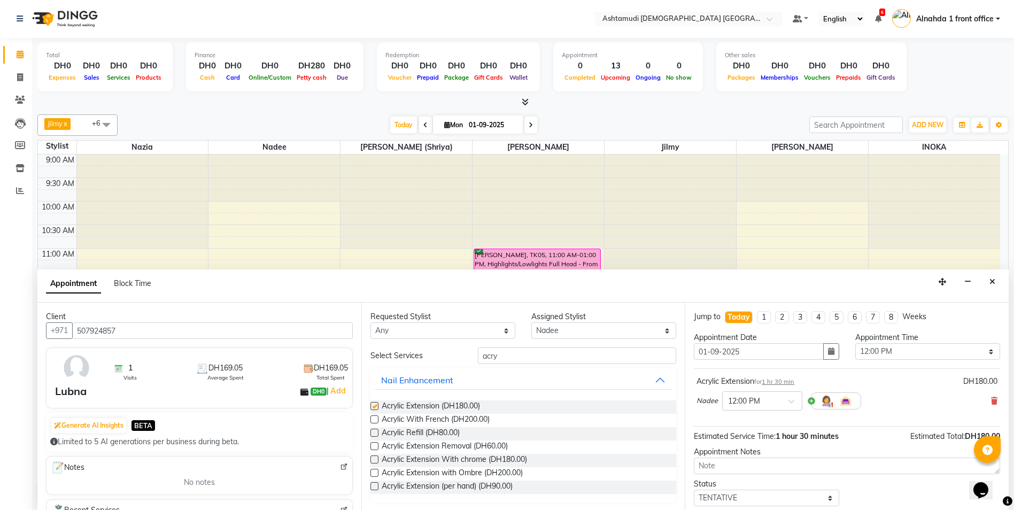
checkbox input "false"
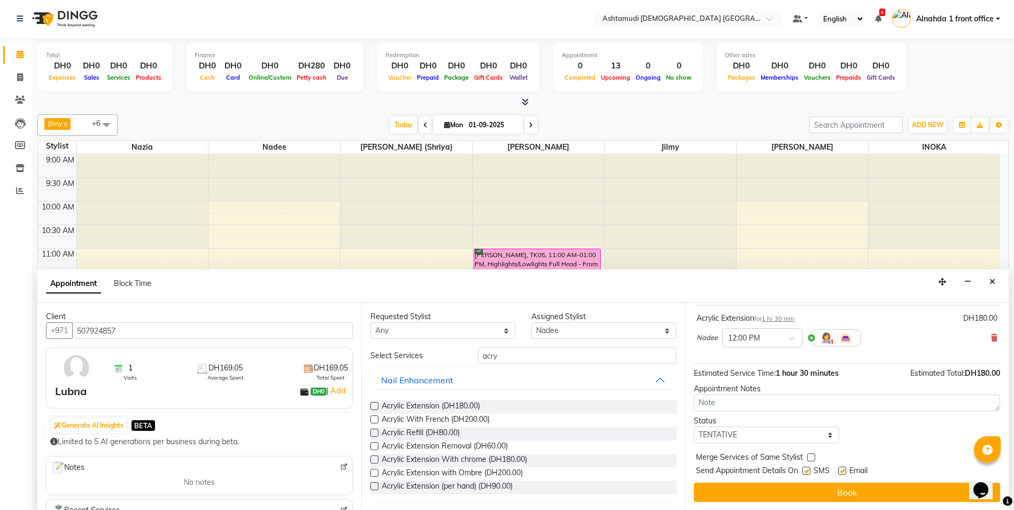
scroll to position [64, 0]
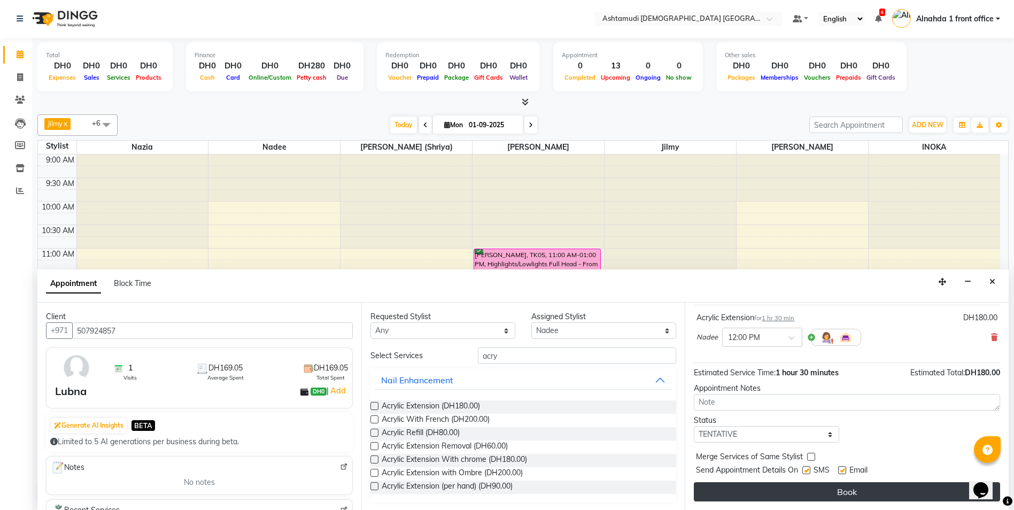
click at [727, 489] on button "Book" at bounding box center [847, 491] width 306 height 19
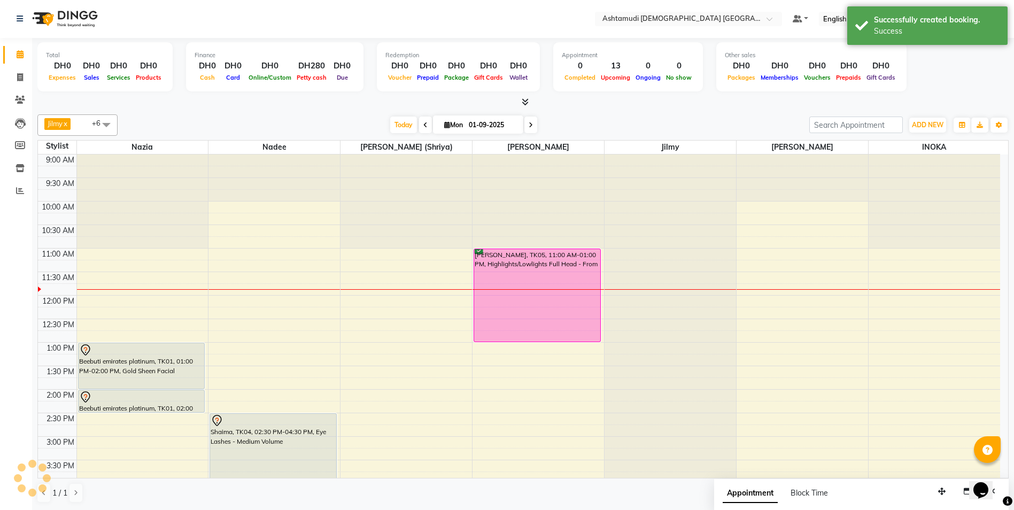
scroll to position [0, 0]
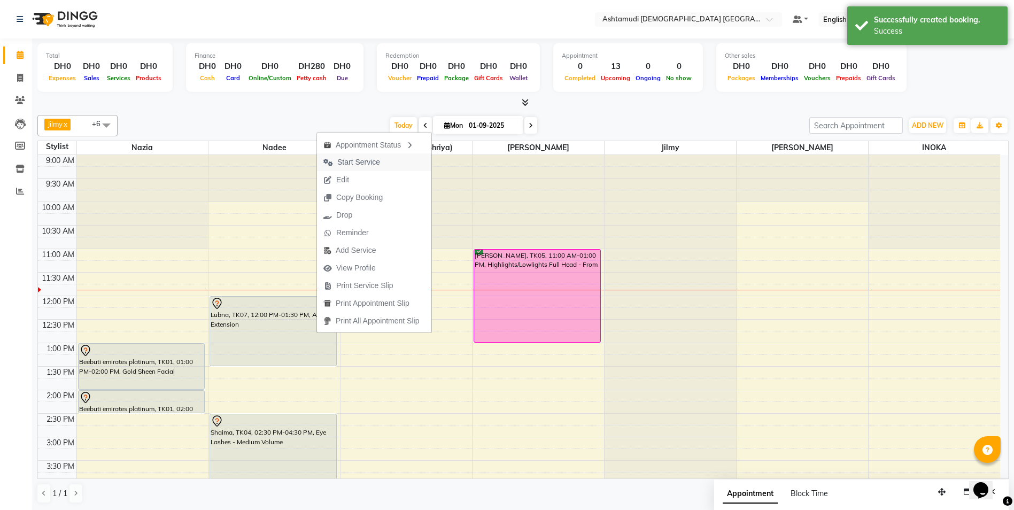
click at [363, 165] on span "Start Service" at bounding box center [358, 162] width 43 height 11
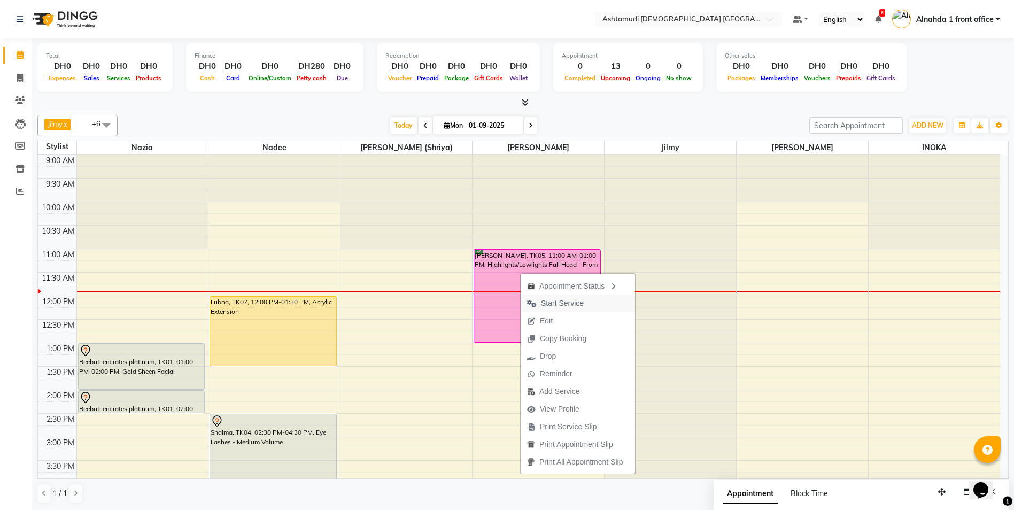
click at [562, 308] on span "Start Service" at bounding box center [562, 303] width 43 height 11
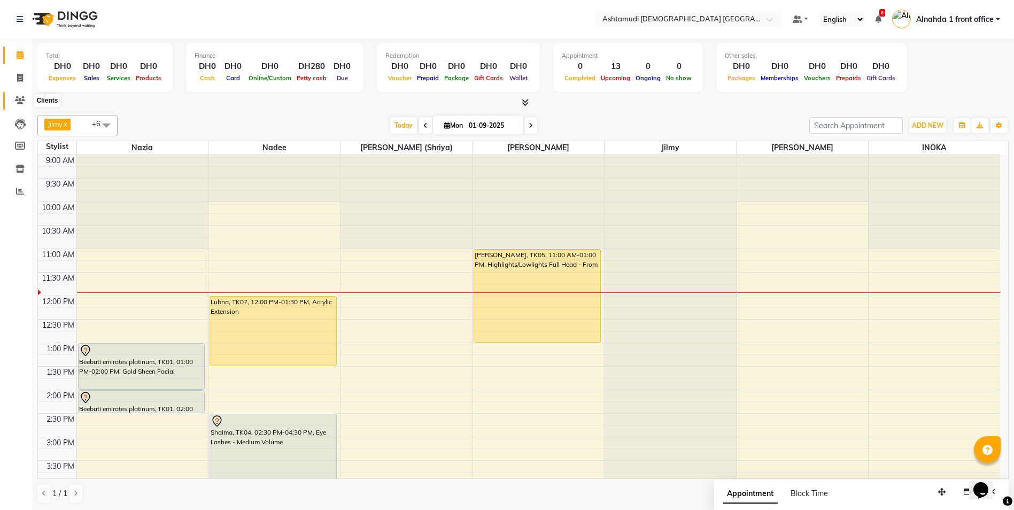
click at [19, 99] on icon at bounding box center [20, 100] width 10 height 8
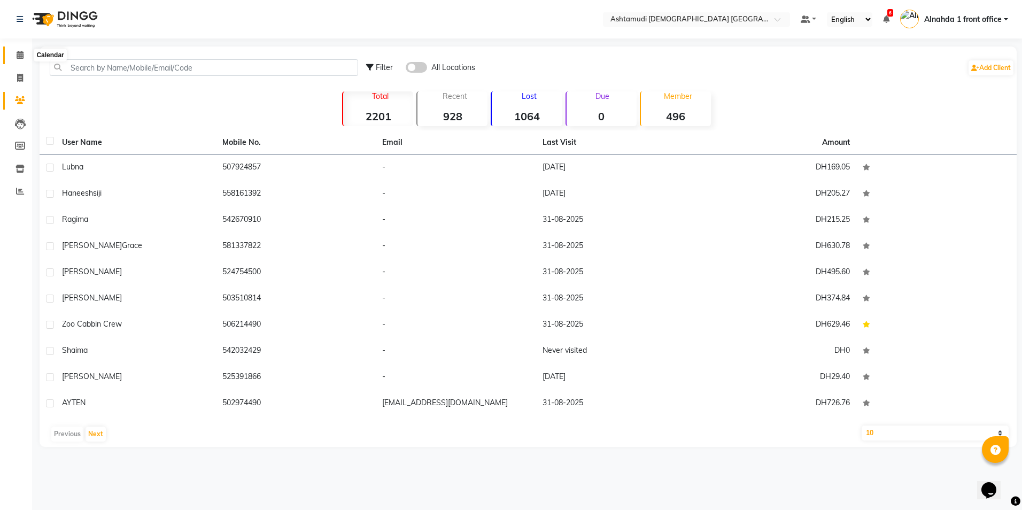
click at [17, 57] on icon at bounding box center [20, 55] width 7 height 8
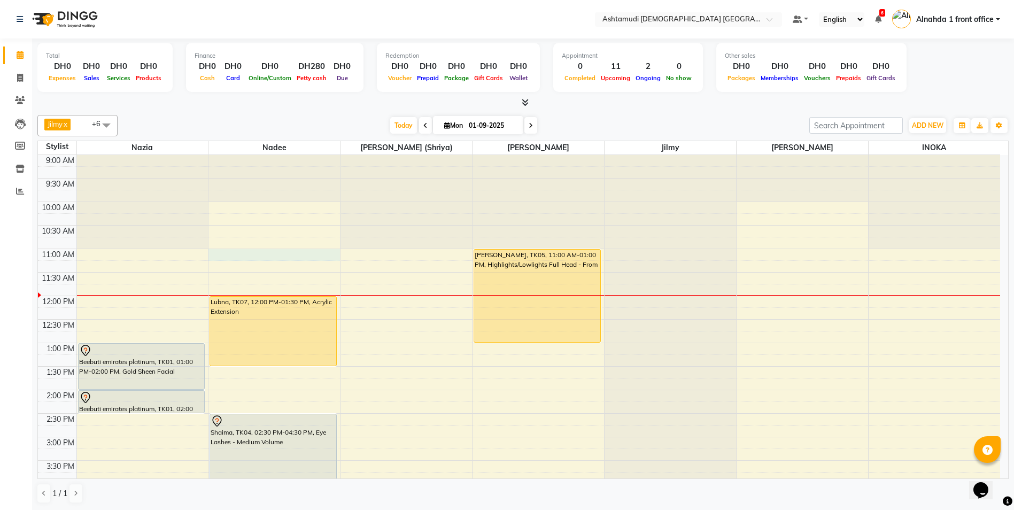
click at [247, 256] on div "9:00 AM 9:30 AM 10:00 AM 10:30 AM 11:00 AM 11:30 AM 12:00 PM 12:30 PM 1:00 PM 1…" at bounding box center [519, 484] width 962 height 658
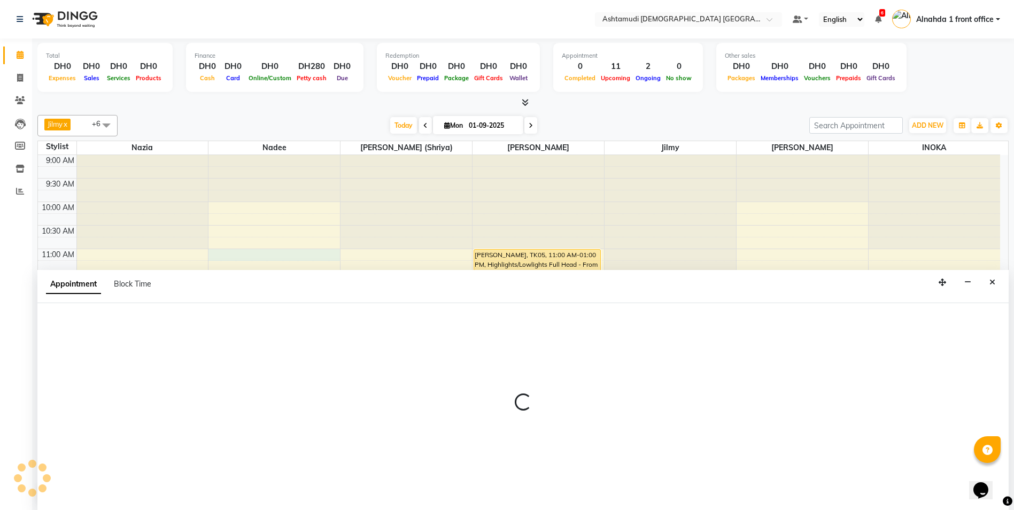
scroll to position [1, 0]
select select "62799"
select select "660"
select select "tentative"
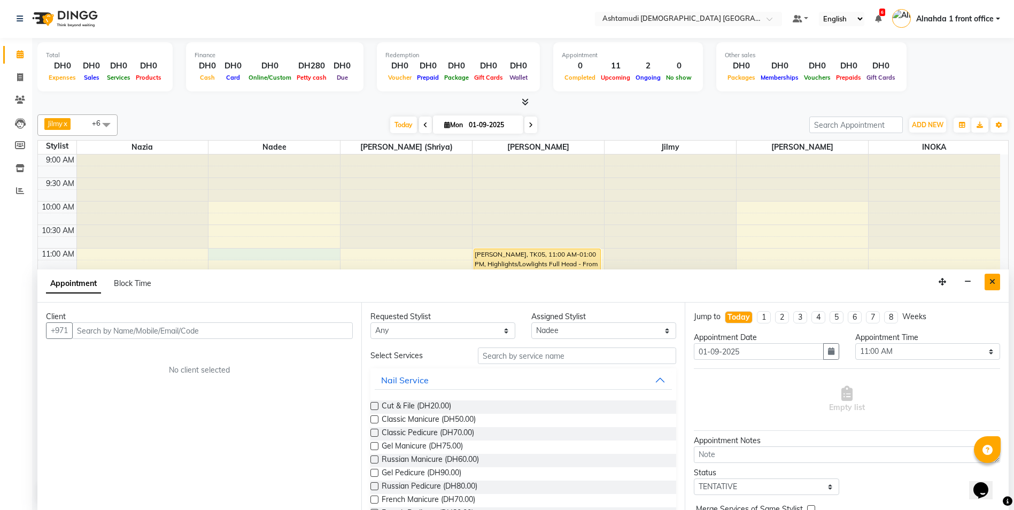
click at [986, 280] on button "Close" at bounding box center [991, 282] width 15 height 17
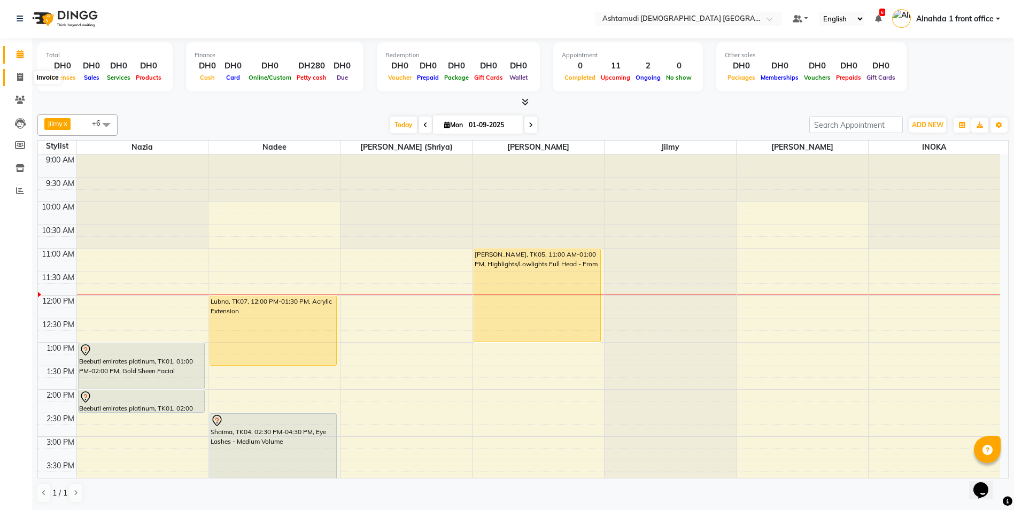
click at [20, 77] on icon at bounding box center [20, 77] width 6 height 8
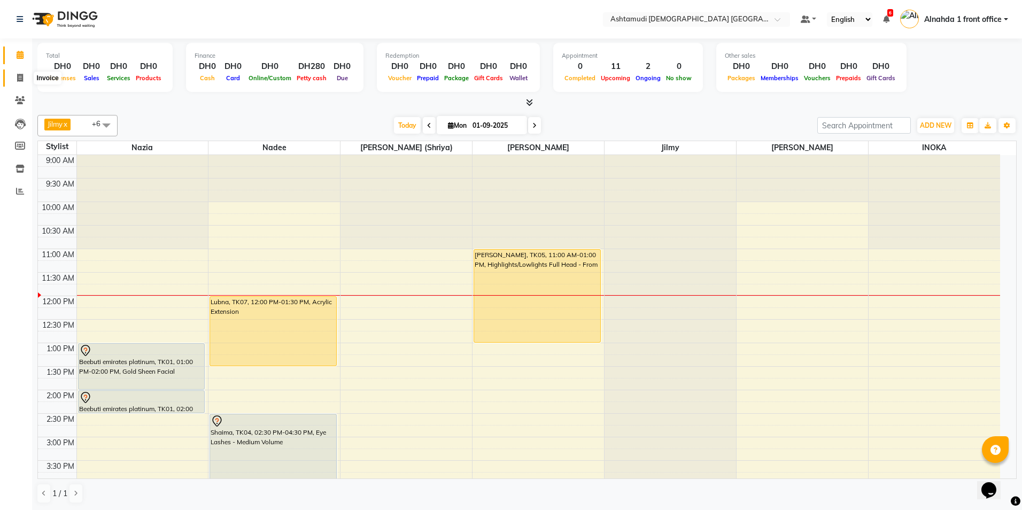
select select "service"
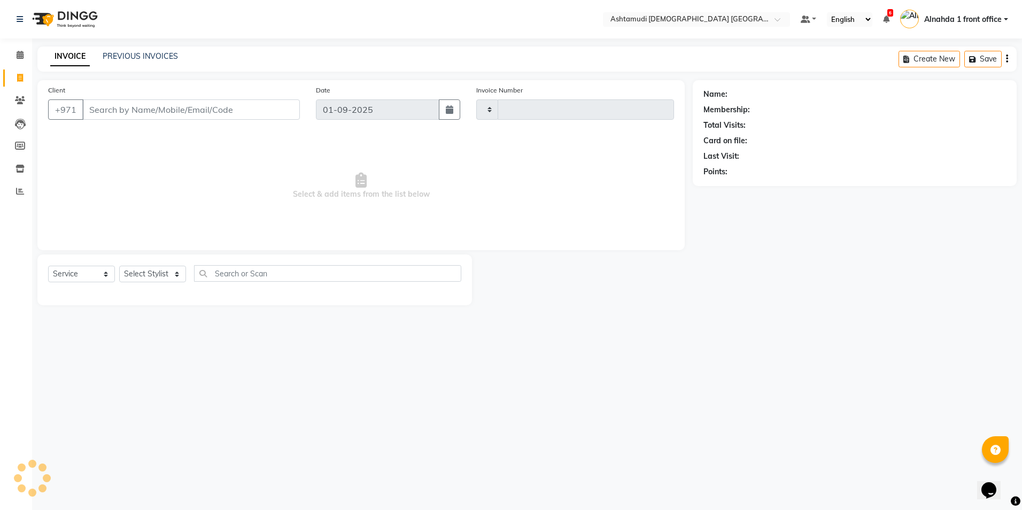
type input "2564"
select select "7242"
click at [91, 112] on input "Client" at bounding box center [190, 109] width 217 height 20
click at [21, 98] on icon at bounding box center [20, 100] width 10 height 8
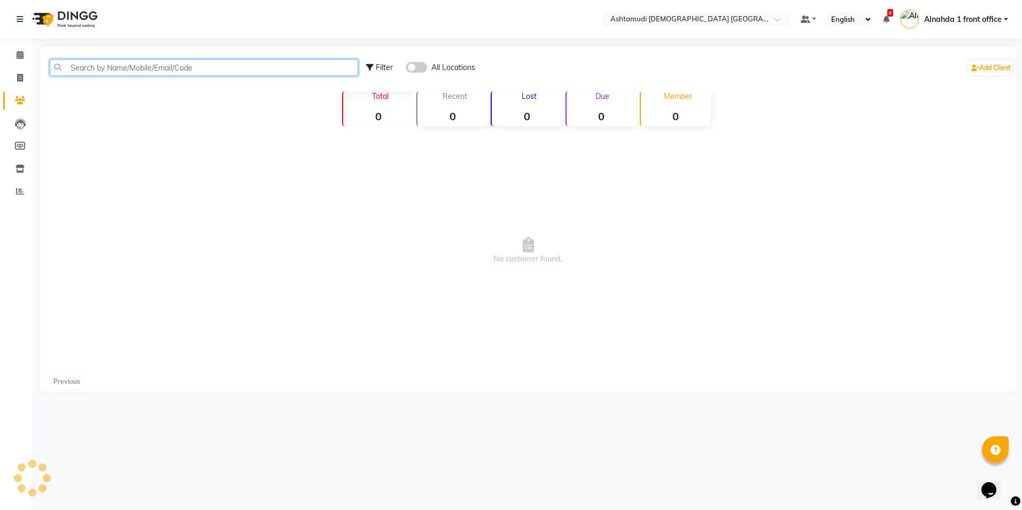
click at [73, 65] on input "text" at bounding box center [204, 67] width 308 height 17
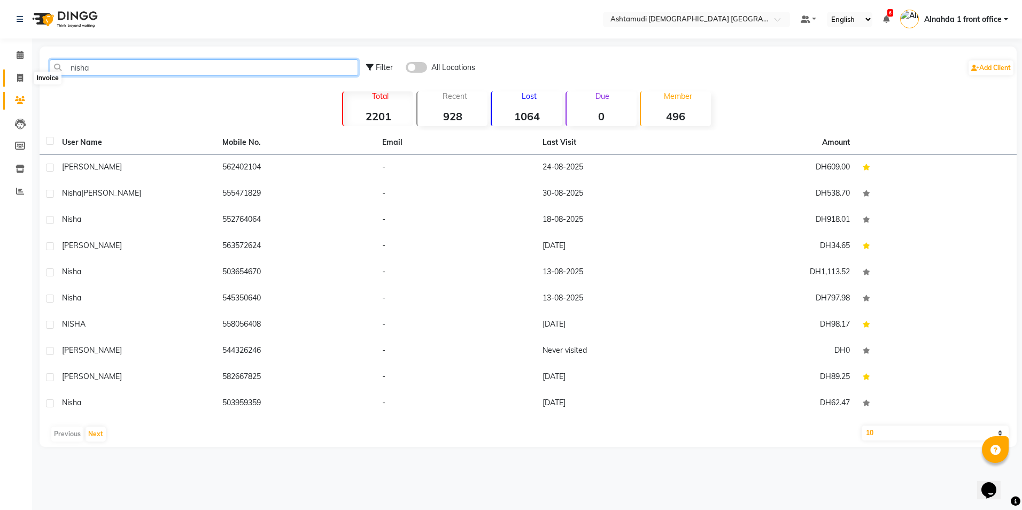
type input "nisha"
click at [20, 76] on icon at bounding box center [20, 78] width 6 height 8
select select "service"
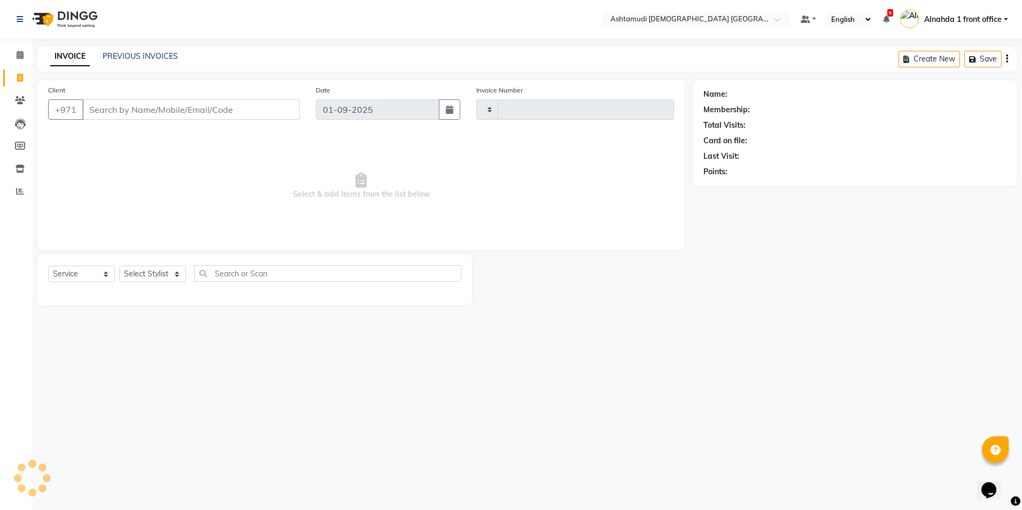
type input "2564"
select select "7242"
click at [109, 106] on input "Client" at bounding box center [190, 109] width 217 height 20
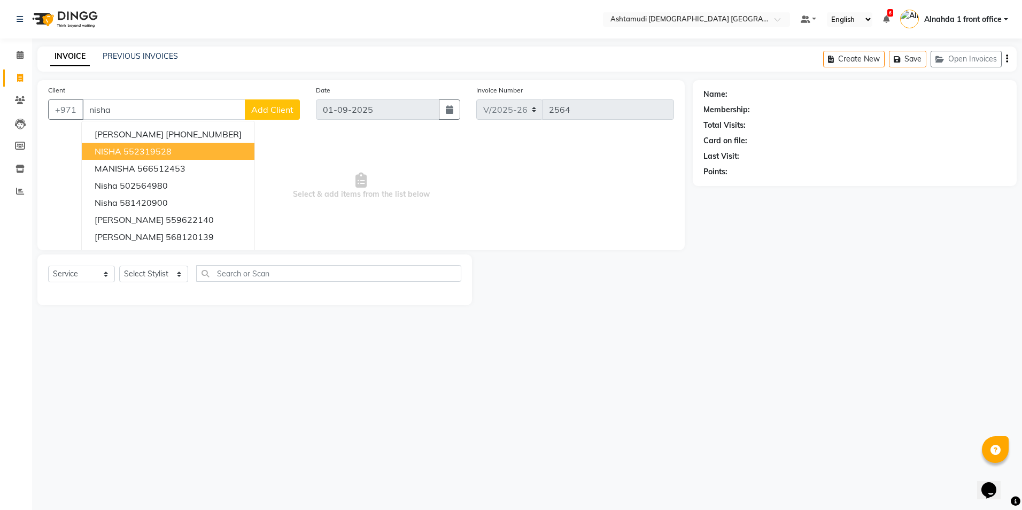
click at [144, 145] on button "NISHA 552319528" at bounding box center [168, 151] width 173 height 17
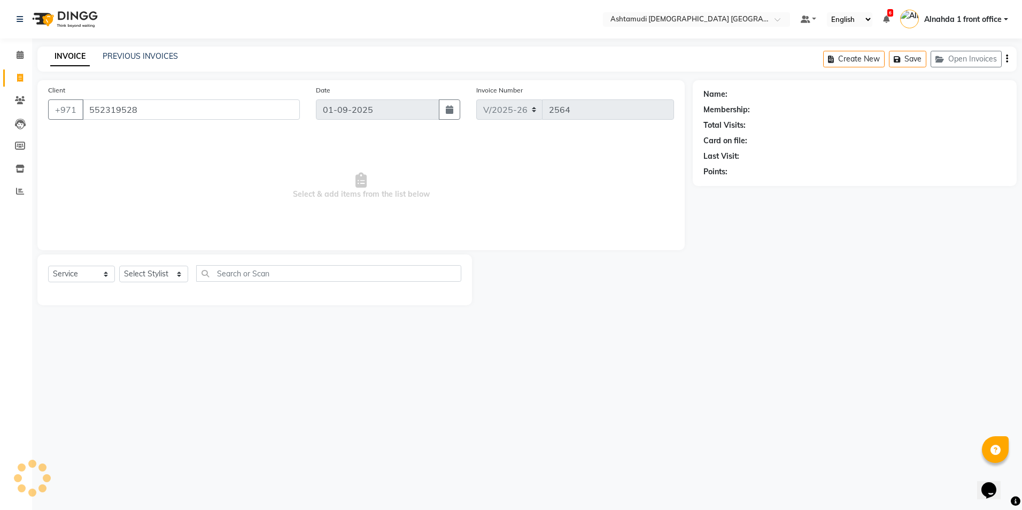
type input "552319528"
click at [180, 277] on select "Select Stylist Alnahda 1 front office [PERSON_NAME] [PERSON_NAME] Staff INOKA […" at bounding box center [153, 274] width 69 height 17
select select "62799"
click at [119, 266] on select "Select Stylist Alnahda 1 front office [PERSON_NAME] [PERSON_NAME] Staff INOKA […" at bounding box center [153, 274] width 69 height 17
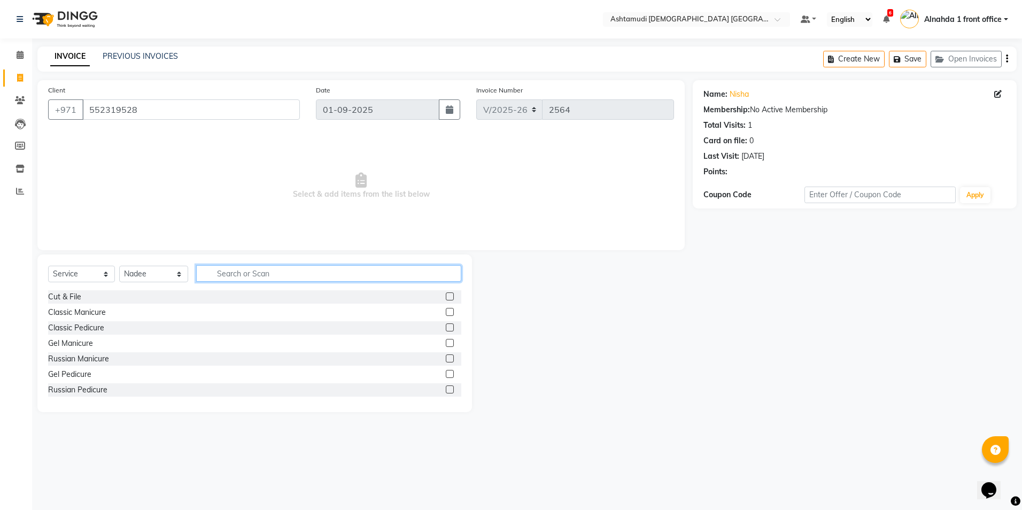
click at [238, 274] on input "text" at bounding box center [328, 273] width 265 height 17
type input "eye"
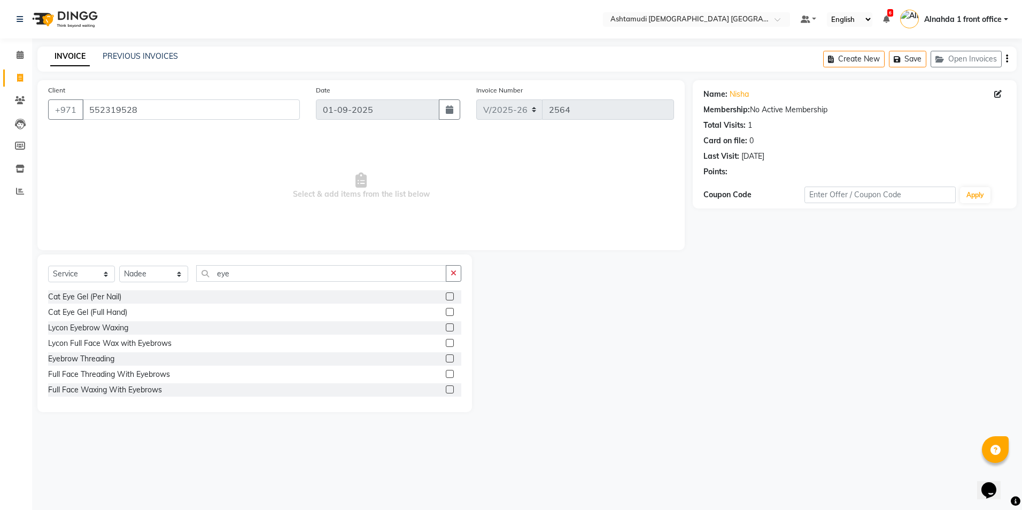
click at [446, 360] on label at bounding box center [450, 358] width 8 height 8
click at [446, 360] on input "checkbox" at bounding box center [449, 358] width 7 height 7
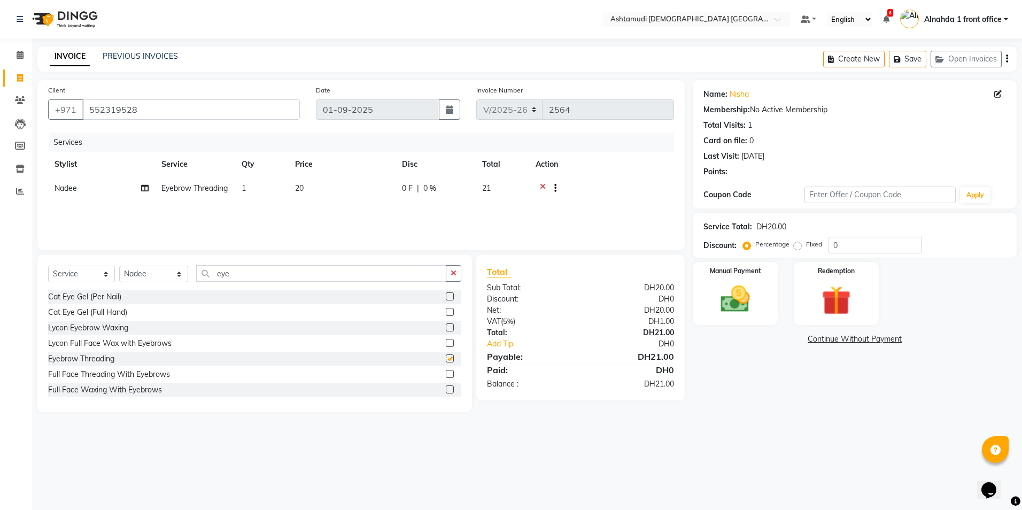
checkbox input "false"
click at [869, 247] on input "0" at bounding box center [875, 245] width 94 height 17
type input "025"
click at [730, 303] on img at bounding box center [735, 299] width 50 height 35
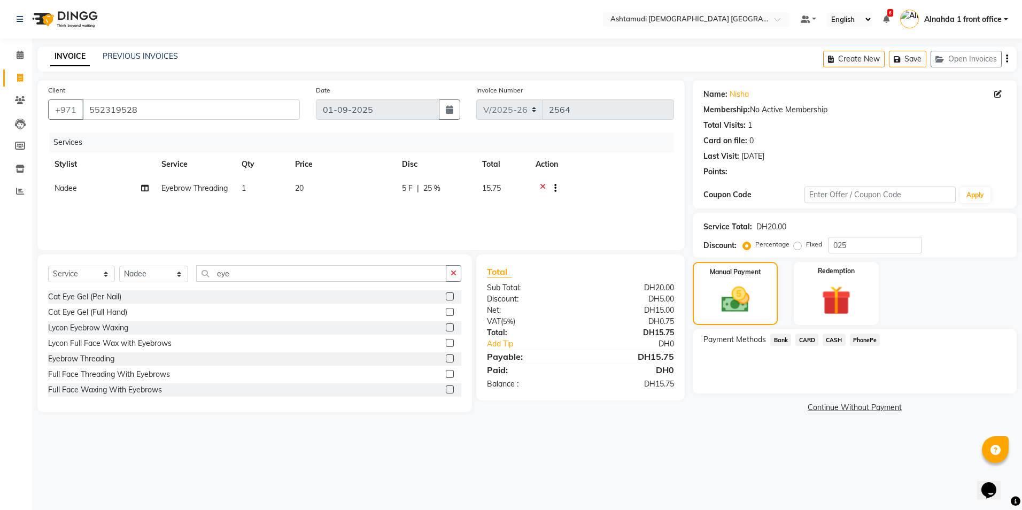
click at [811, 340] on span "CARD" at bounding box center [806, 339] width 23 height 12
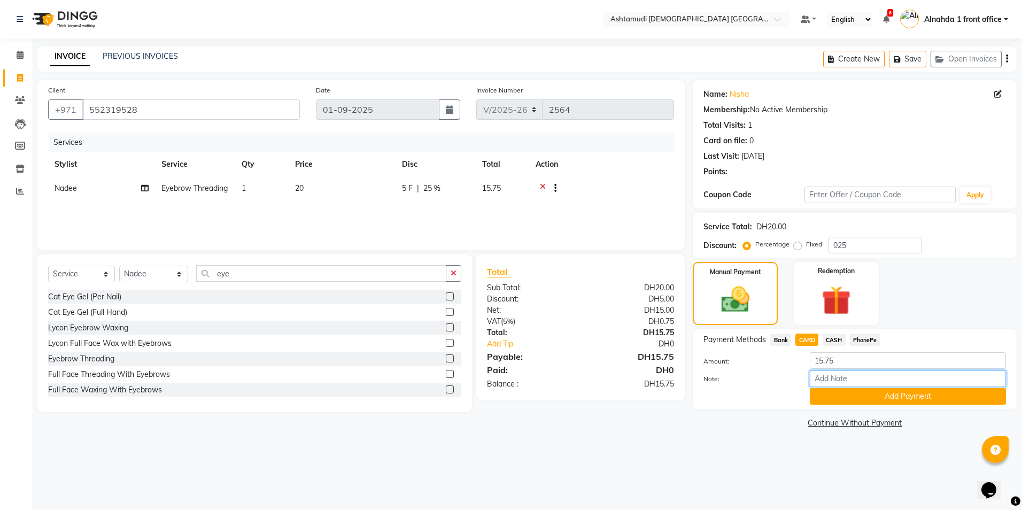
click at [826, 380] on input "Note:" at bounding box center [908, 378] width 196 height 17
type input "presila"
click at [847, 399] on button "Add Payment" at bounding box center [908, 396] width 196 height 17
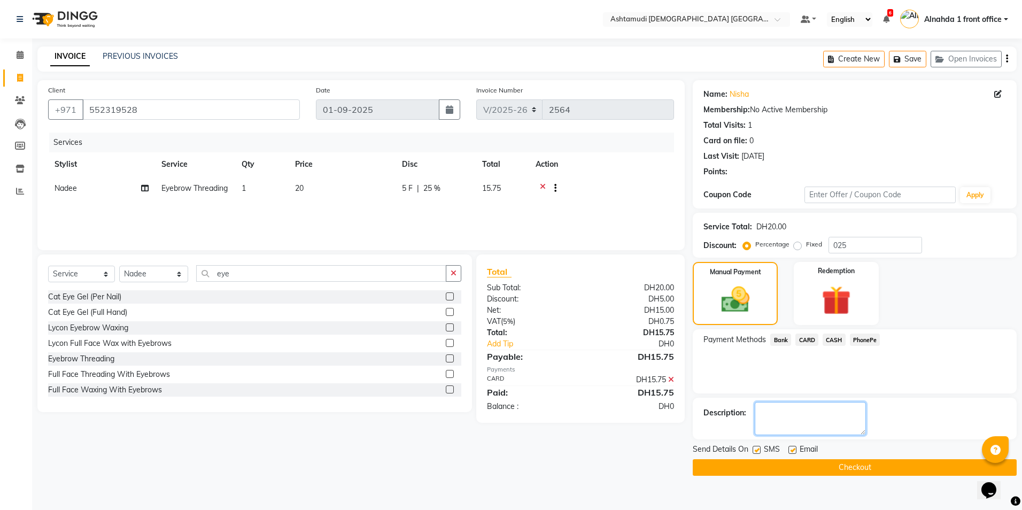
click at [812, 426] on textarea at bounding box center [810, 418] width 111 height 33
type textarea "8025"
click at [813, 470] on button "Checkout" at bounding box center [855, 467] width 324 height 17
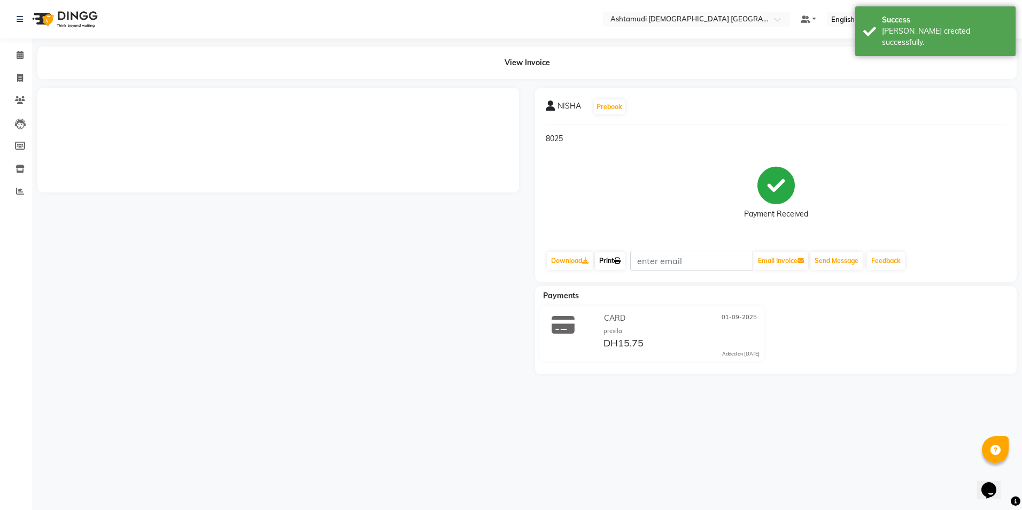
click at [611, 261] on link "Print" at bounding box center [610, 261] width 30 height 18
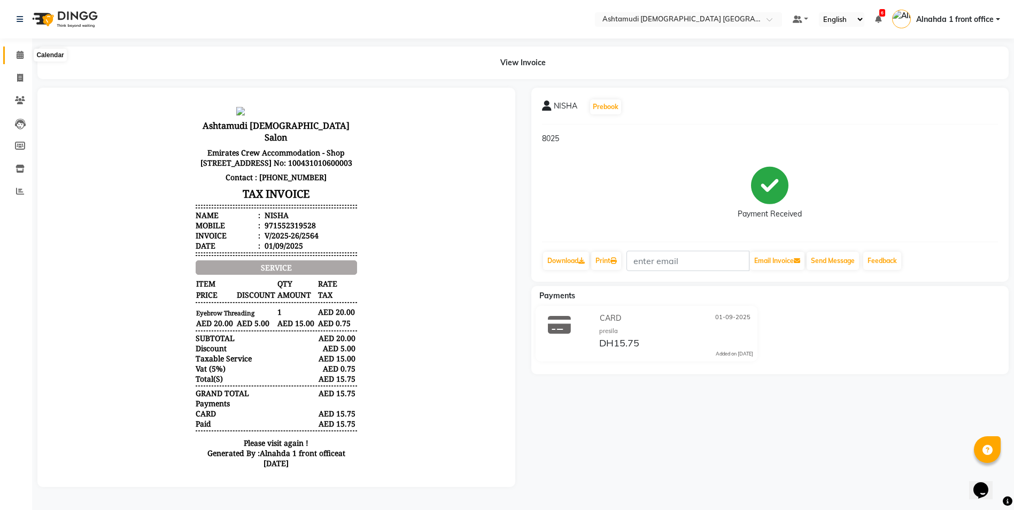
click at [19, 56] on icon at bounding box center [20, 55] width 7 height 8
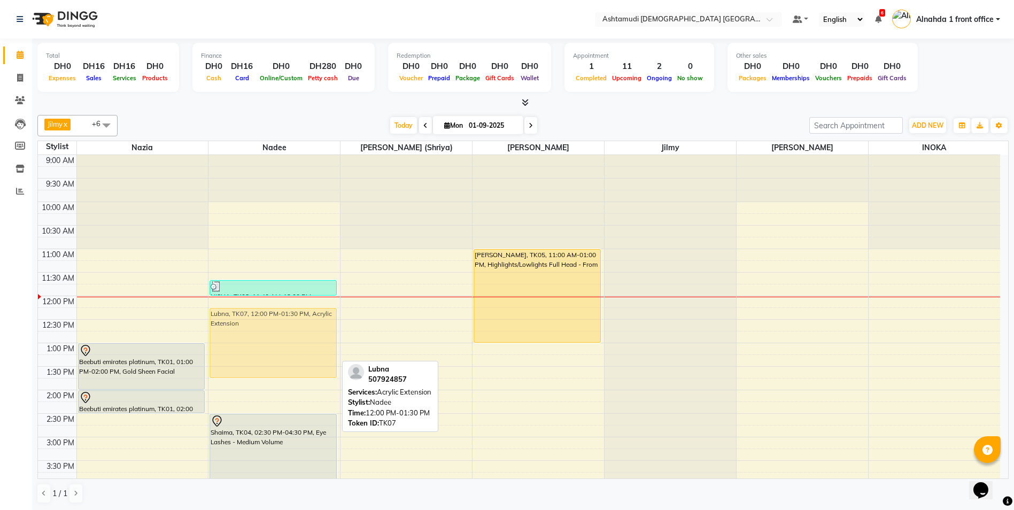
drag, startPoint x: 263, startPoint y: 321, endPoint x: 265, endPoint y: 331, distance: 10.3
click at [265, 331] on div "NISHA, TK08, 11:40 AM-12:00 PM, Eyebrow Threading Lubna, TK07, 12:00 PM-01:30 P…" at bounding box center [273, 484] width 131 height 658
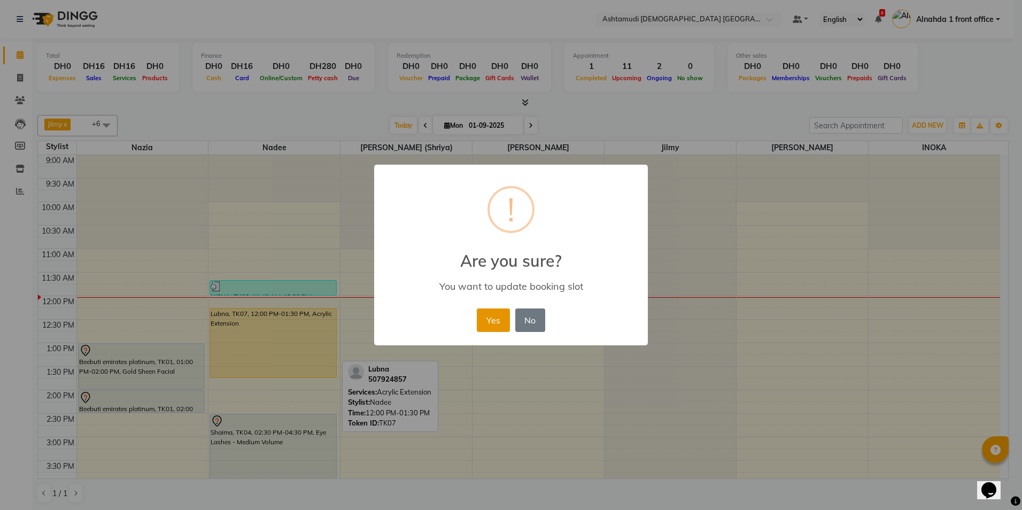
click at [488, 313] on button "Yes" at bounding box center [493, 320] width 33 height 24
